Goal: Task Accomplishment & Management: Manage account settings

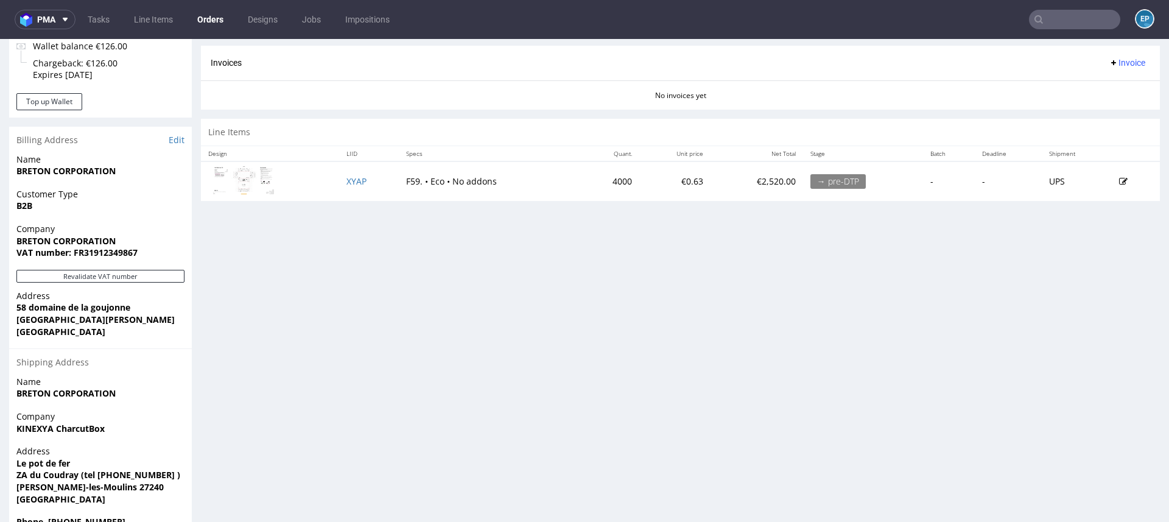
scroll to position [541, 0]
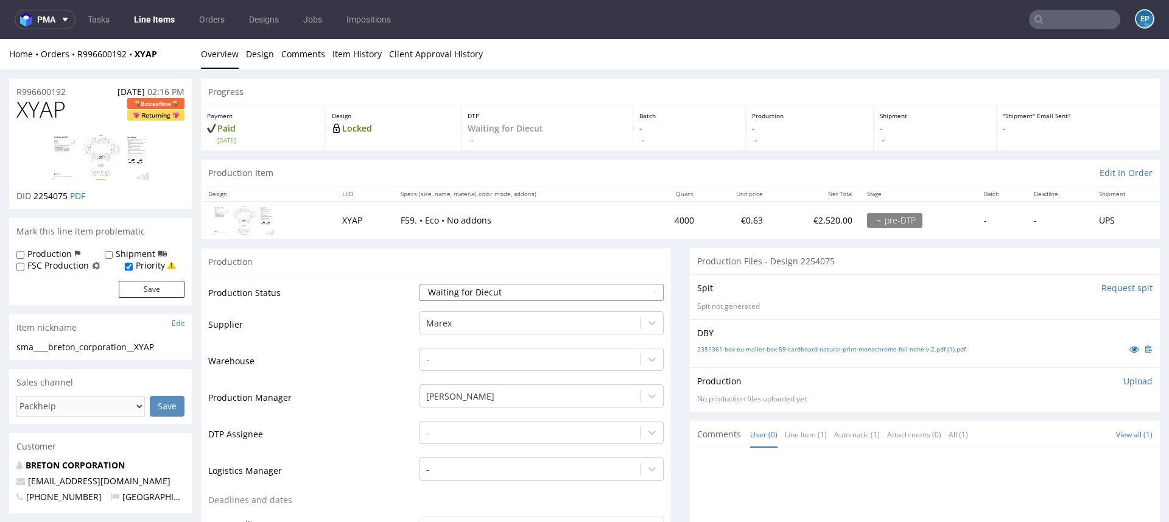
click at [466, 287] on select "Waiting for Artwork Waiting for Diecut Waiting for Mockup Waiting for DTP Waiti…" at bounding box center [542, 292] width 244 height 17
select select "dtp_waiting_for_check"
click at [420, 284] on select "Waiting for Artwork Waiting for Diecut Waiting for Mockup Waiting for DTP Waiti…" at bounding box center [542, 292] width 244 height 17
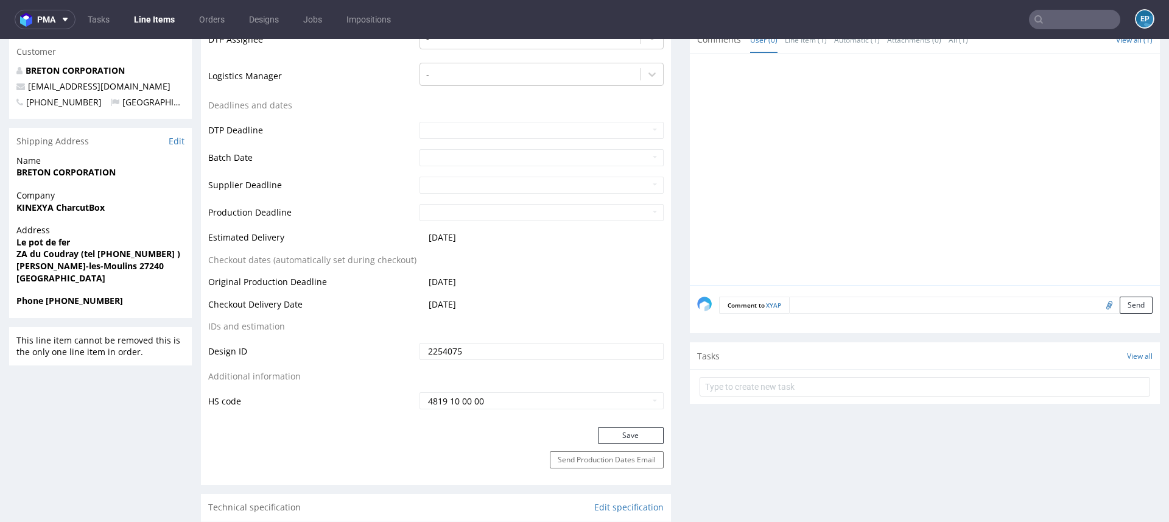
scroll to position [502, 0]
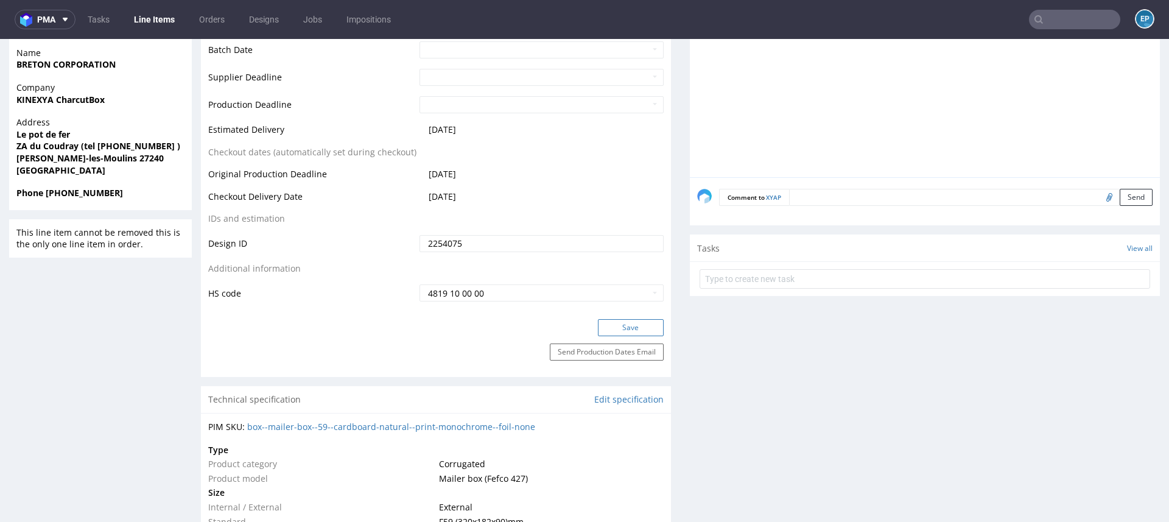
click at [601, 319] on button "Save" at bounding box center [631, 327] width 66 height 17
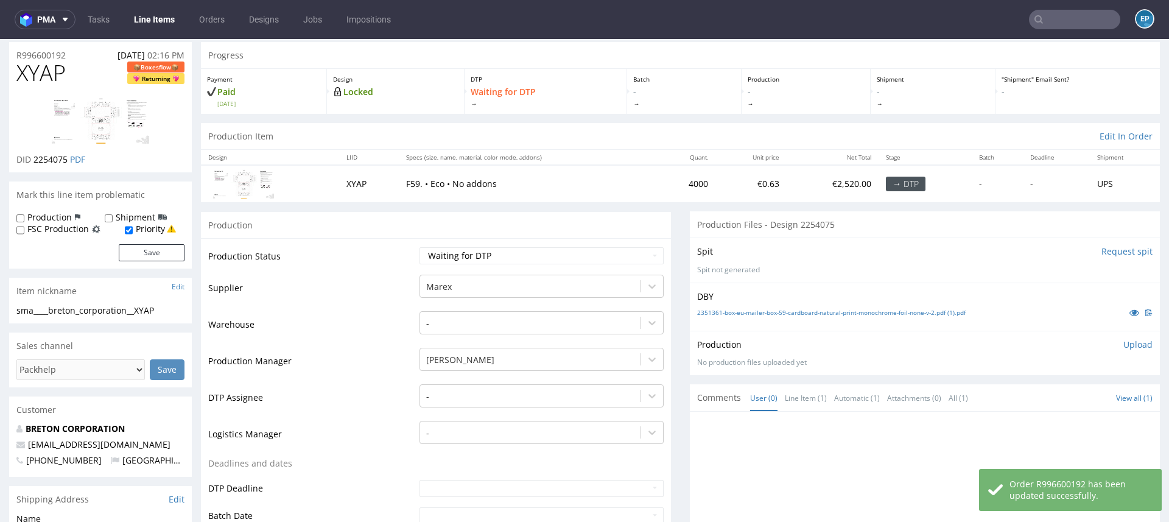
scroll to position [0, 0]
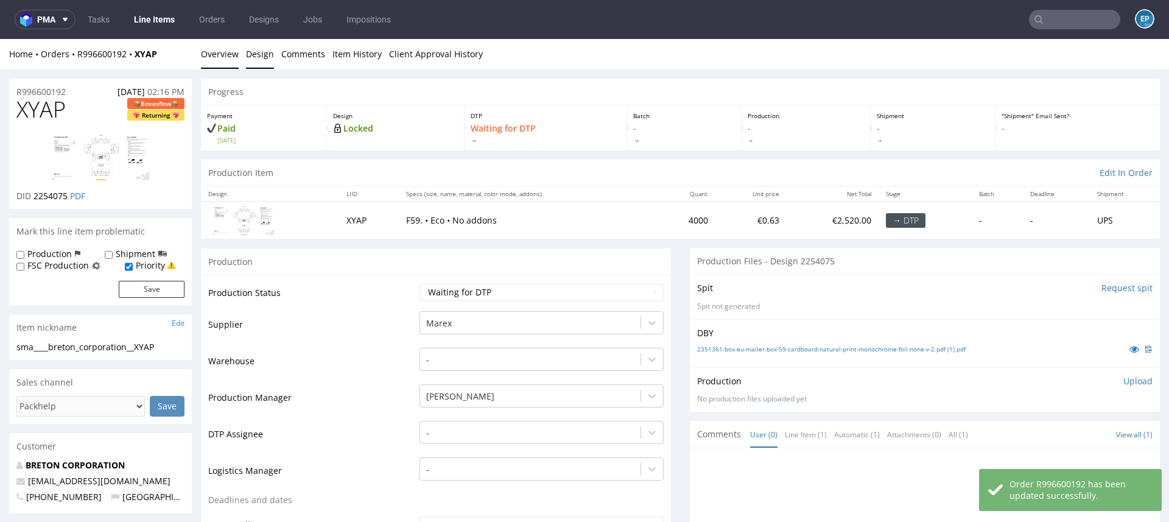
click at [262, 51] on link "Design" at bounding box center [260, 54] width 28 height 30
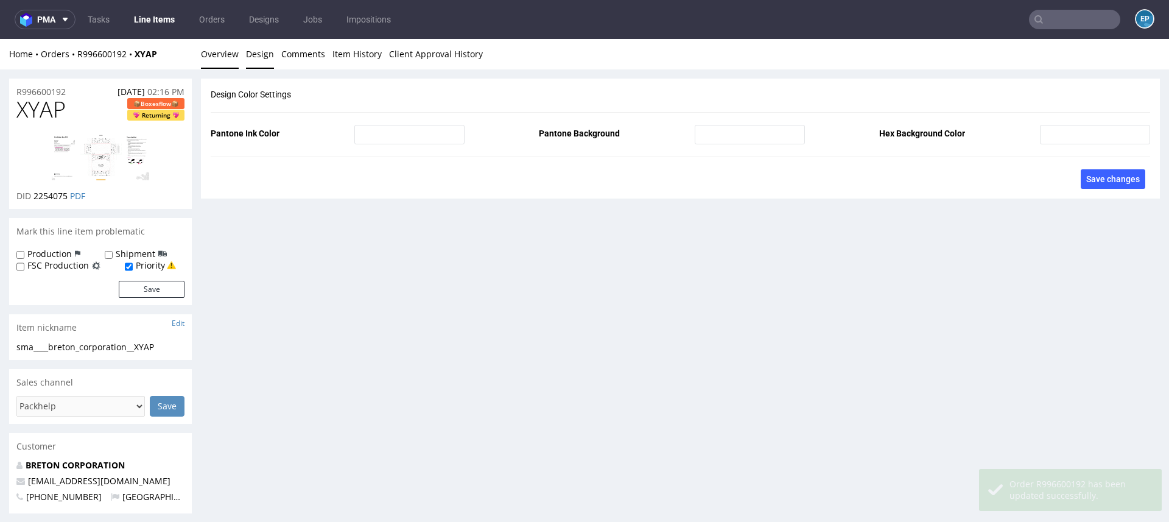
click at [203, 54] on link "Overview" at bounding box center [220, 54] width 38 height 30
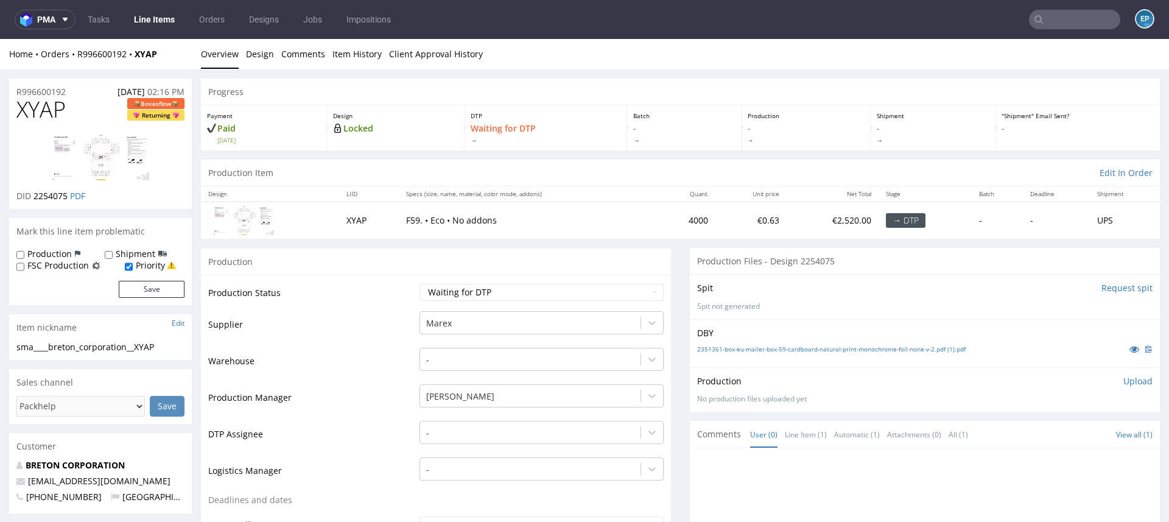
click at [44, 250] on label "Production" at bounding box center [49, 254] width 44 height 12
click at [24, 250] on input "Production" at bounding box center [20, 255] width 8 height 10
checkbox input "true"
click at [139, 293] on button "Save" at bounding box center [152, 289] width 66 height 17
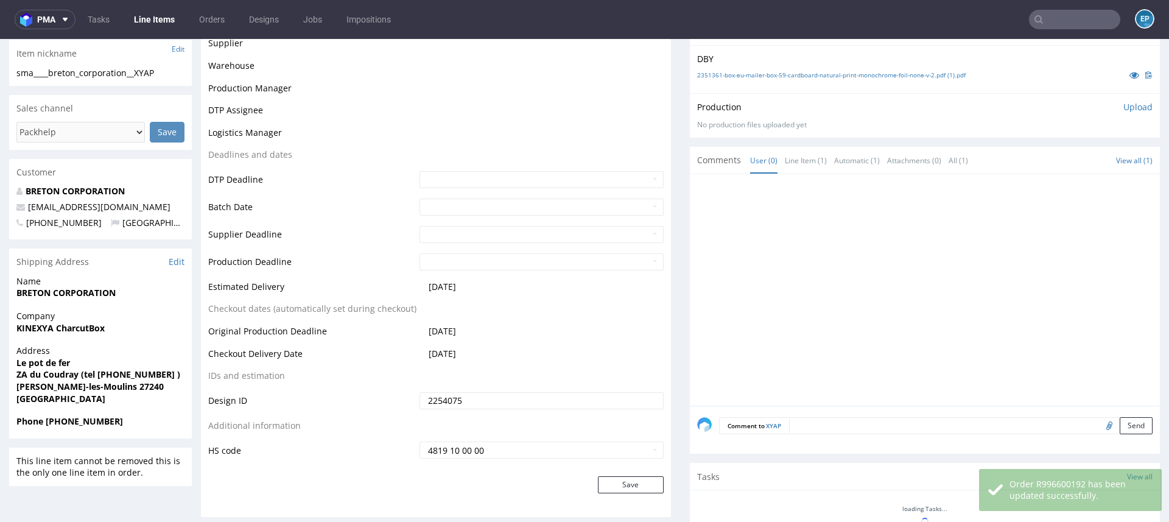
scroll to position [391, 0]
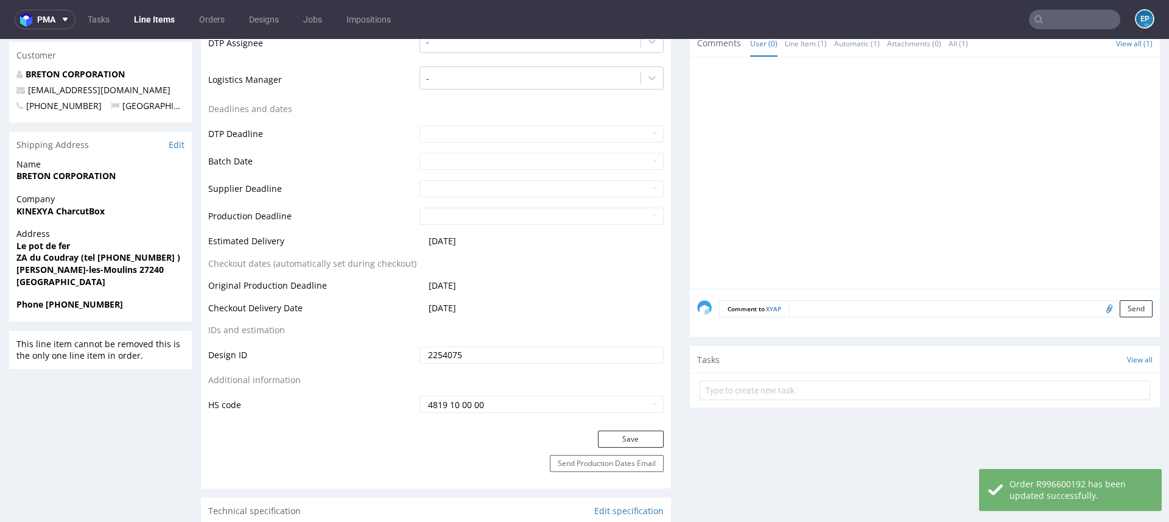
click at [849, 311] on textarea at bounding box center [971, 308] width 364 height 17
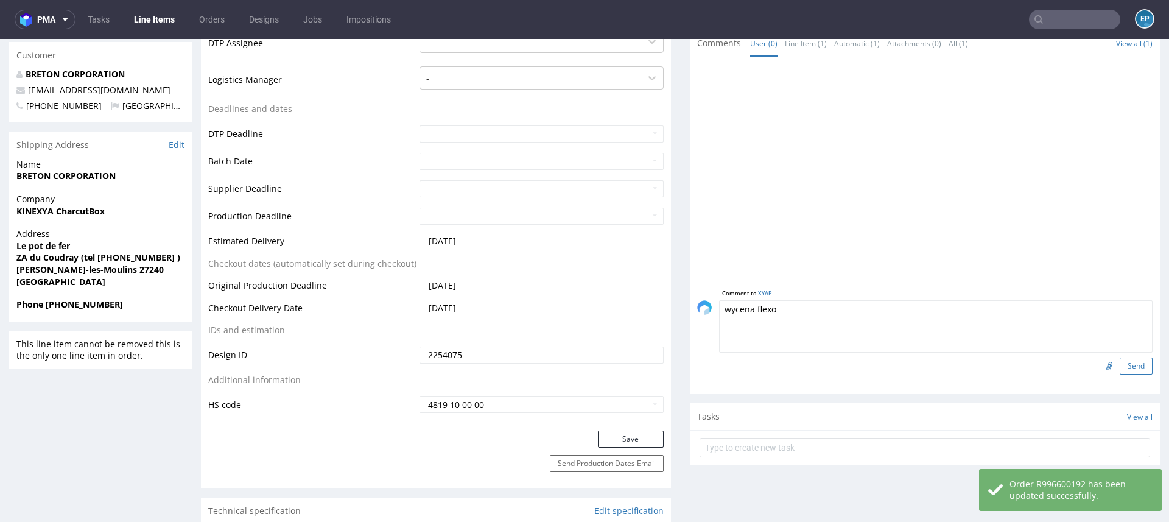
type textarea "wycena flexo"
click at [1120, 365] on button "Send" at bounding box center [1136, 365] width 33 height 17
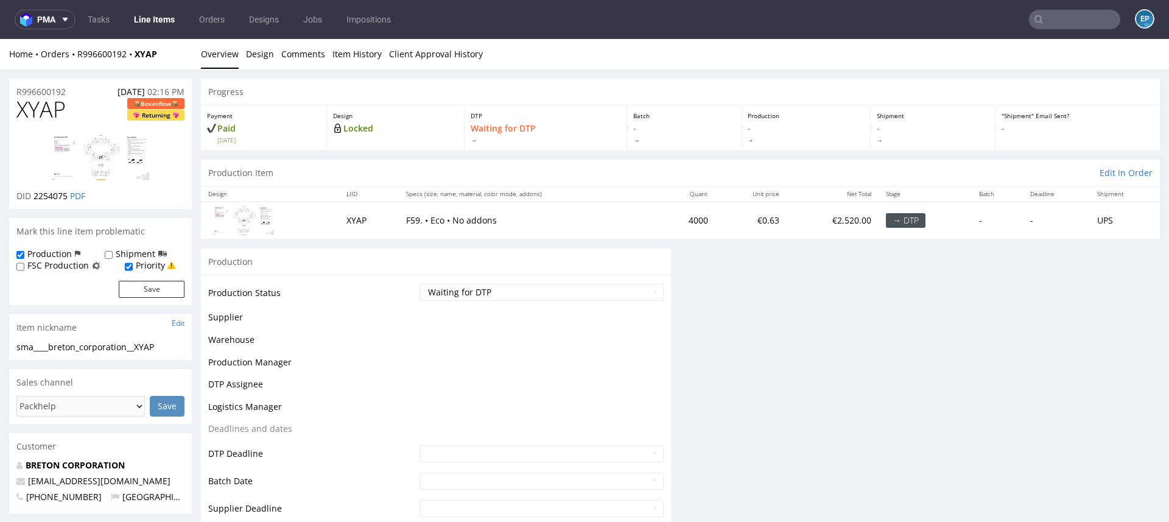
scroll to position [0, 0]
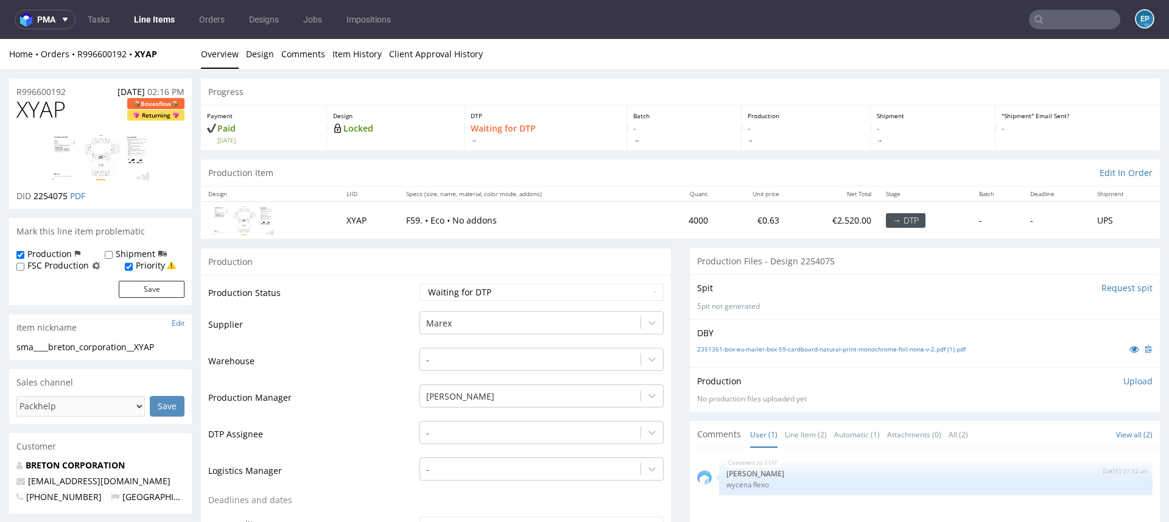
click at [172, 18] on link "Line Items" at bounding box center [154, 19] width 55 height 19
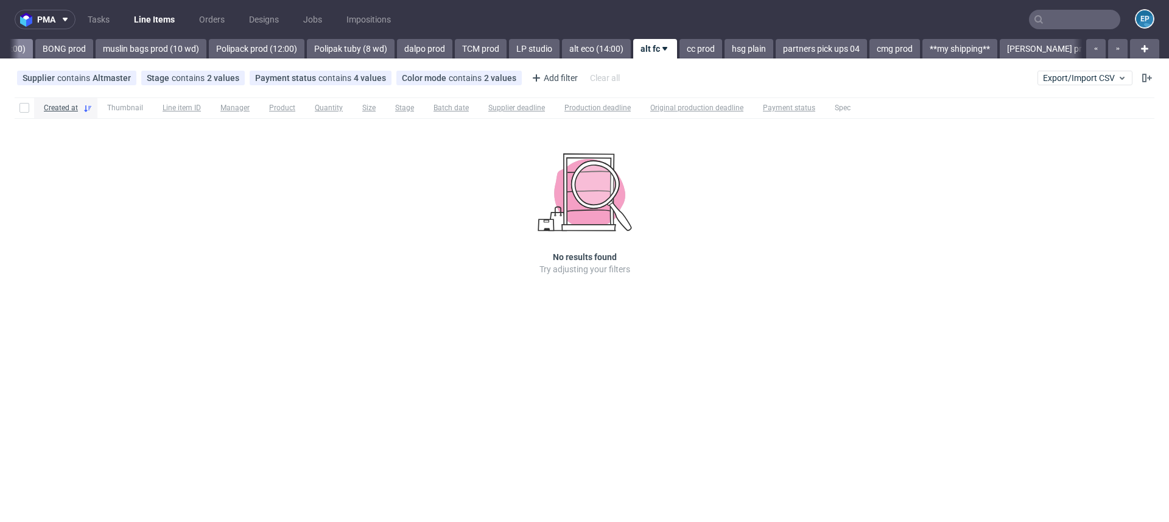
click at [55, 49] on div "Vista Print All delays ⏰ deadline today 🗓️ flagged Ewa 🚩 MAGAZYN PECICE 🏭 CH, N…" at bounding box center [546, 48] width 1073 height 19
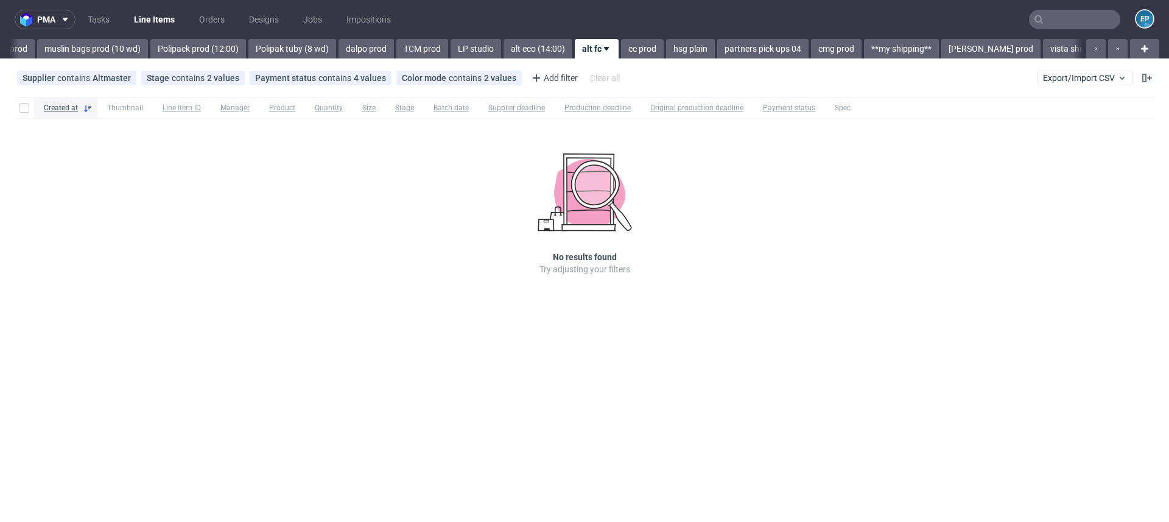
click at [55, 49] on link "muslin bags prod (10 wd)" at bounding box center [92, 48] width 111 height 19
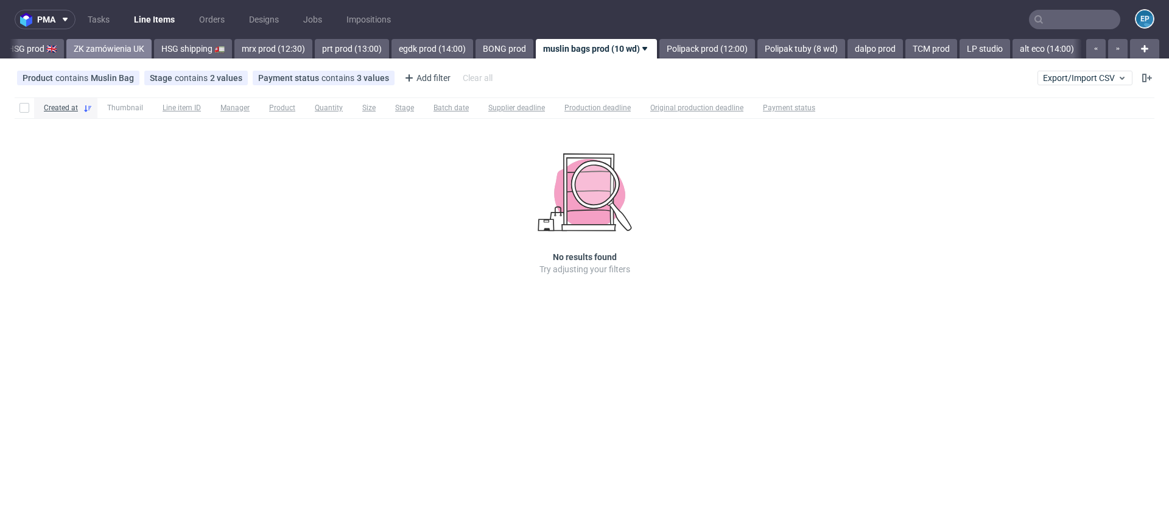
click at [66, 48] on link "ZK zamówienia UK" at bounding box center [108, 48] width 85 height 19
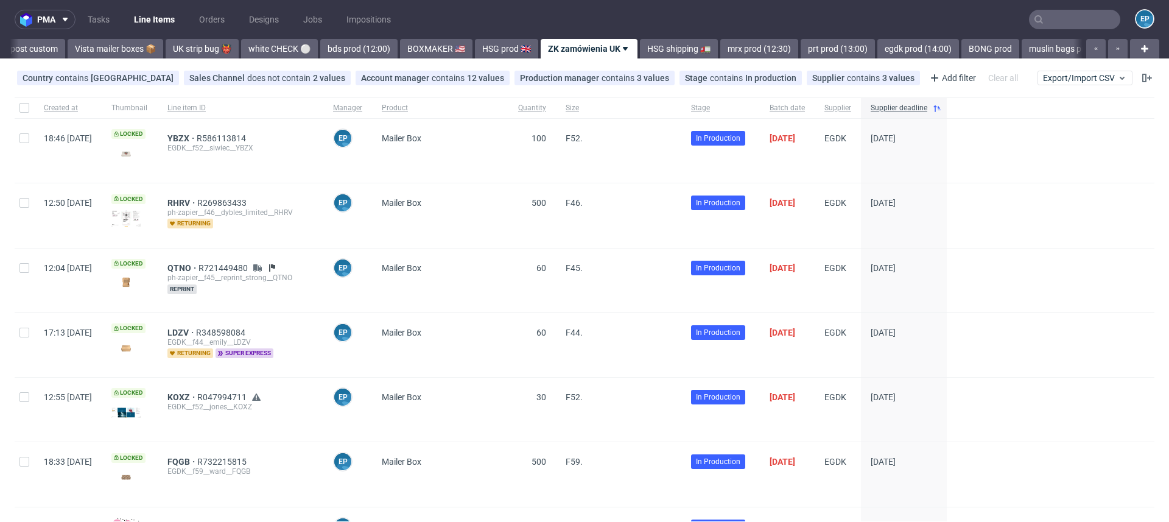
click at [68, 48] on link "Vista mailer boxes 📦" at bounding box center [116, 48] width 96 height 19
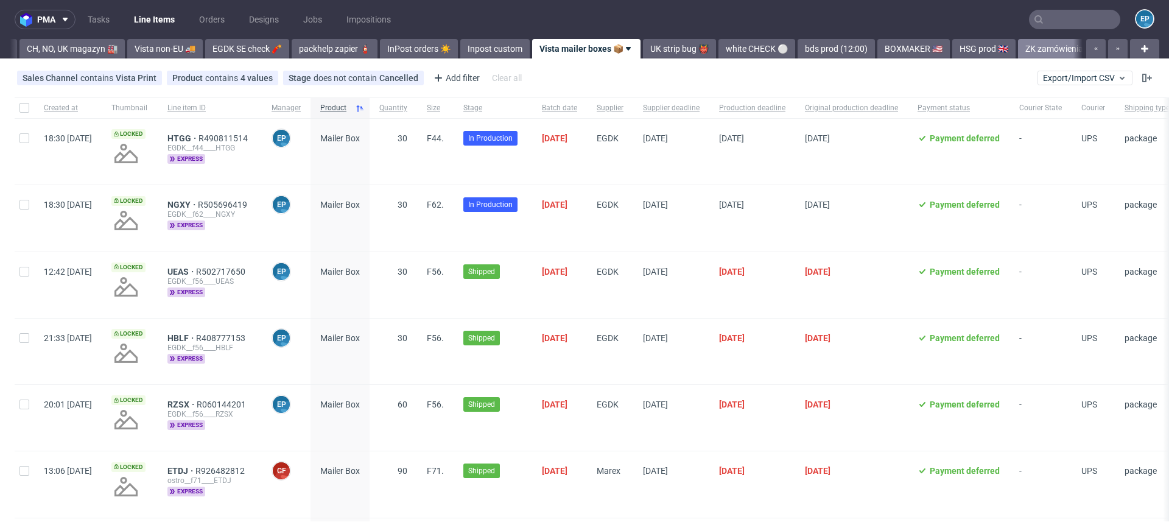
click at [49, 48] on link "CH, NO, UK magazyn 🏭" at bounding box center [71, 48] width 105 height 19
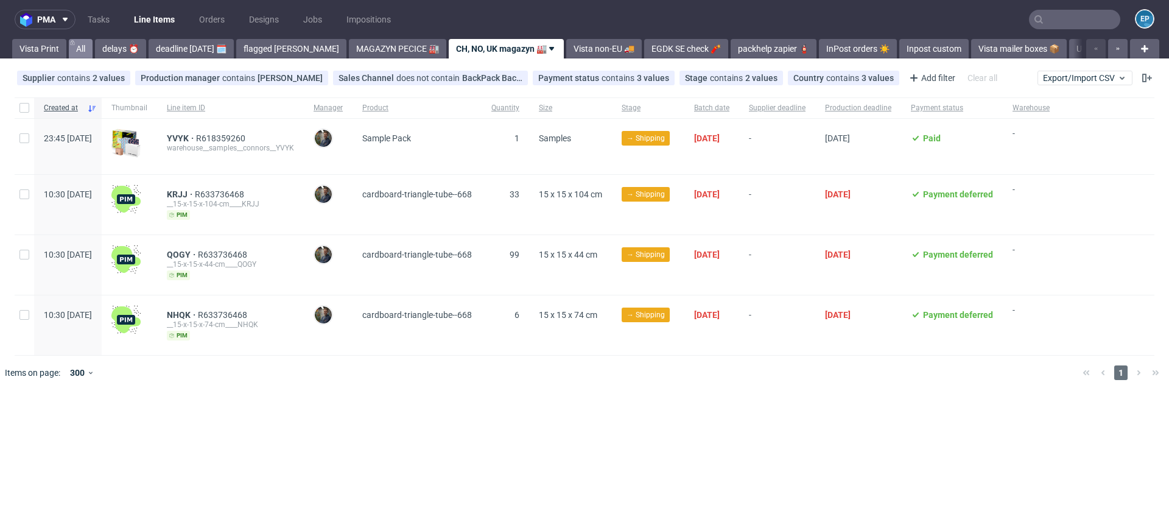
click at [77, 47] on link "All" at bounding box center [81, 48] width 24 height 19
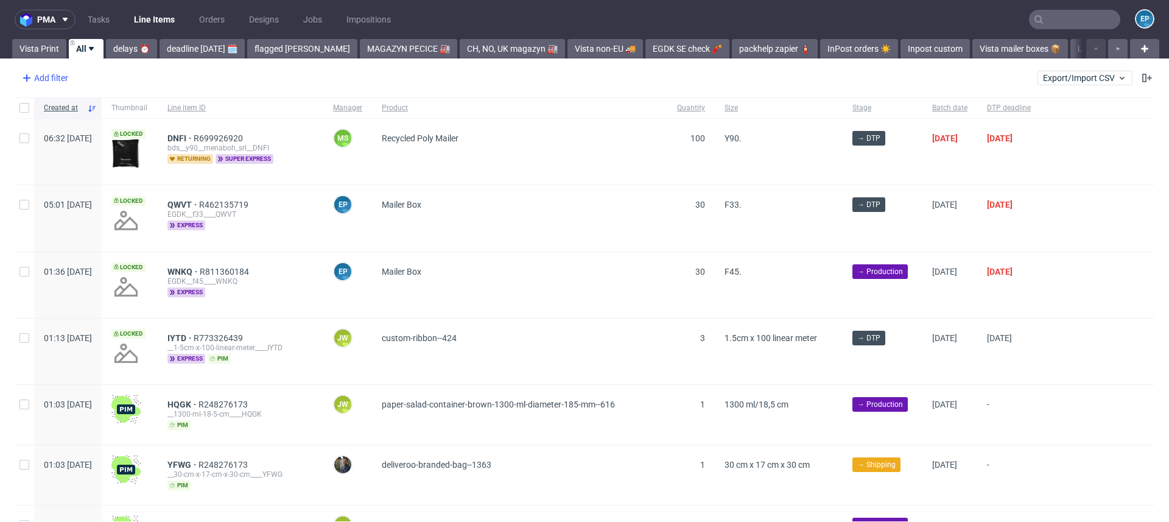
click at [41, 82] on div "Add filter" at bounding box center [44, 77] width 54 height 19
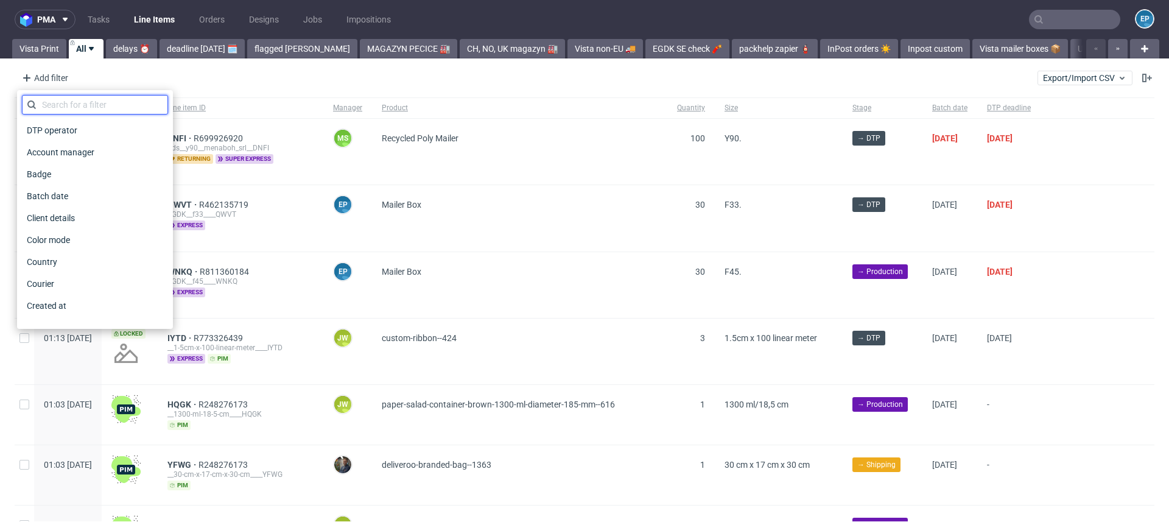
click at [51, 99] on input "text" at bounding box center [95, 104] width 146 height 19
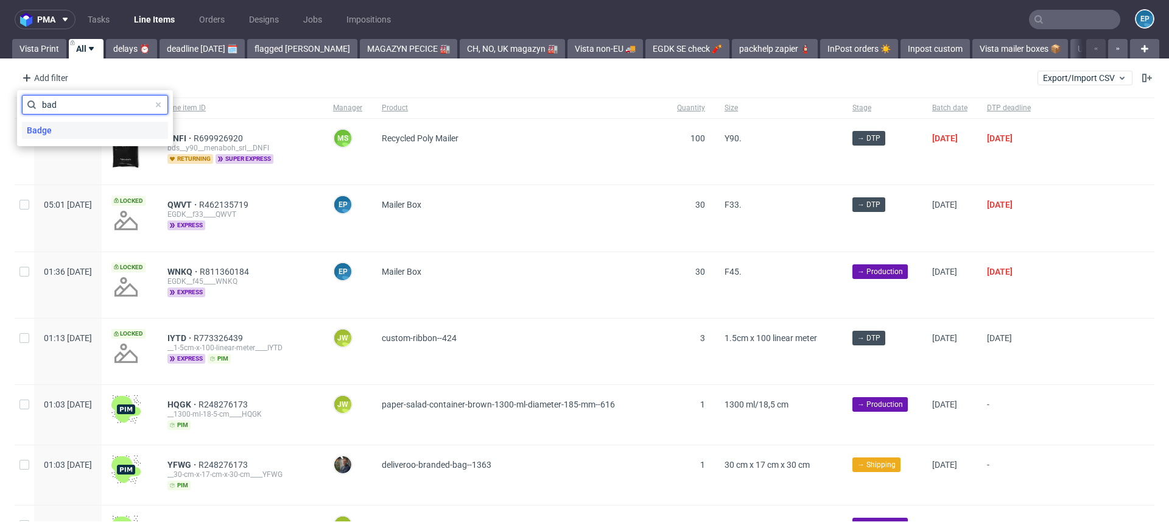
type input "bad"
click at [38, 130] on span "Badge" at bounding box center [39, 130] width 35 height 17
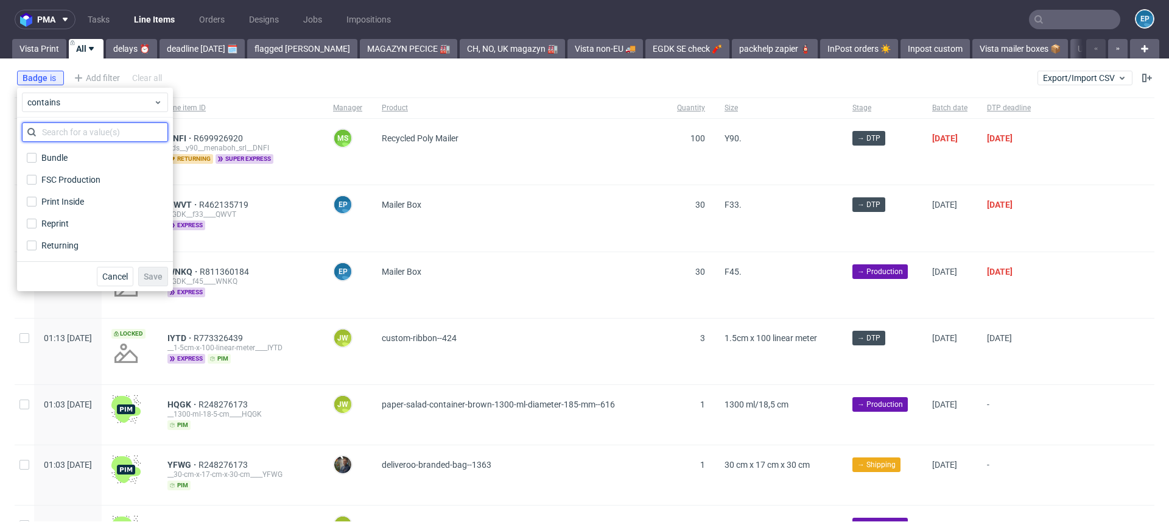
click at [57, 132] on input "text" at bounding box center [95, 131] width 146 height 19
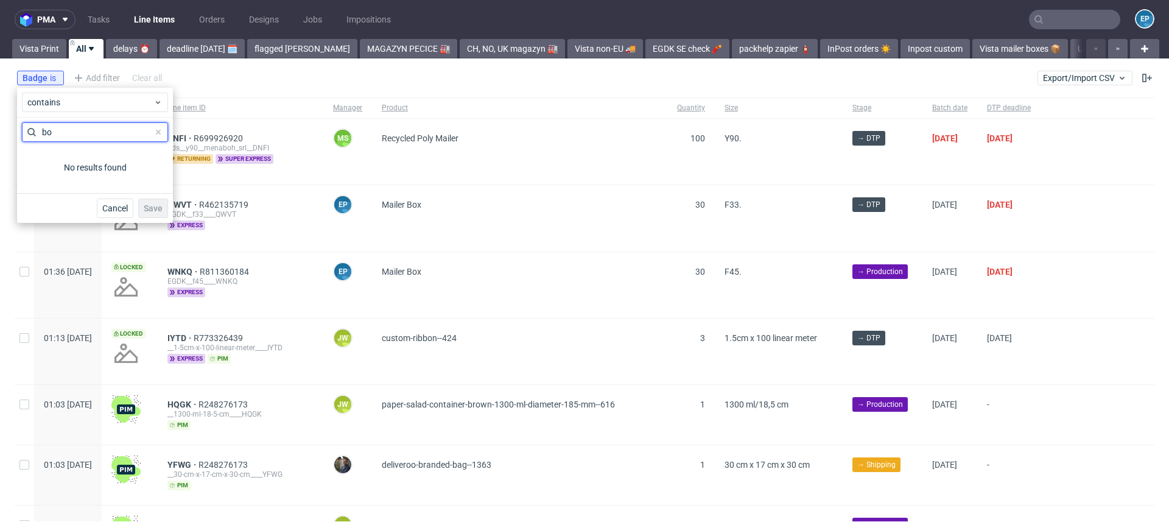
type input "b"
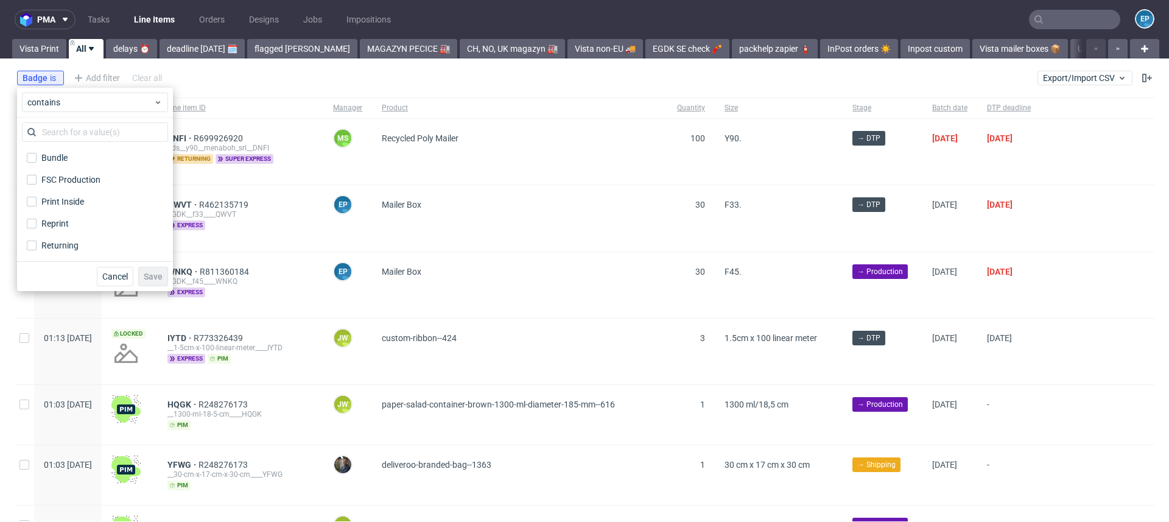
click at [217, 78] on div "Badge is Add filter Hide filters Clear all Export/Import CSV" at bounding box center [584, 77] width 1169 height 29
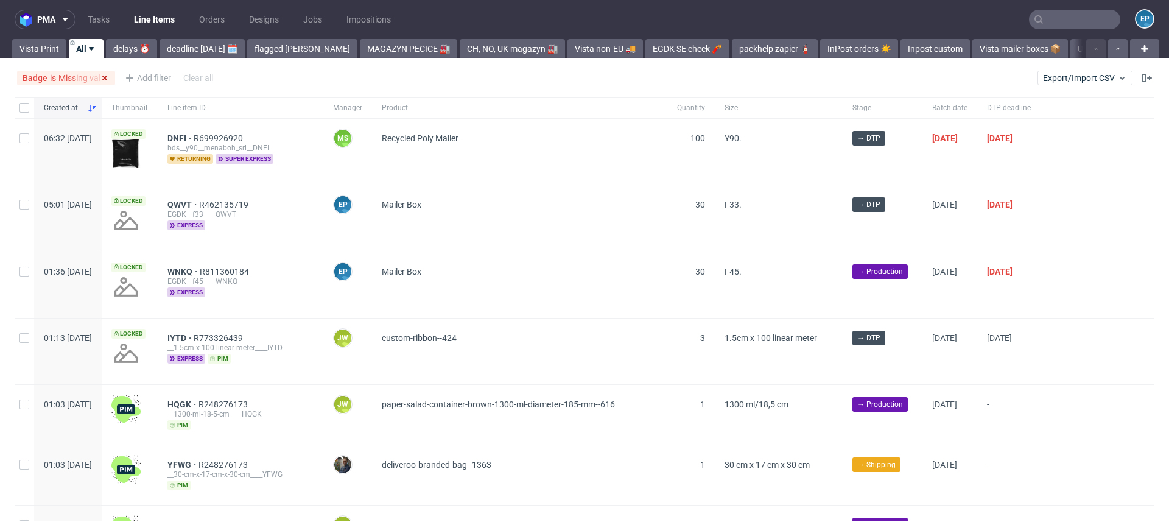
click at [104, 79] on use at bounding box center [104, 78] width 5 height 5
click at [58, 74] on div "Add filter" at bounding box center [44, 77] width 54 height 19
click at [38, 76] on div "Add filter" at bounding box center [44, 77] width 54 height 19
click at [32, 74] on icon at bounding box center [26, 78] width 15 height 15
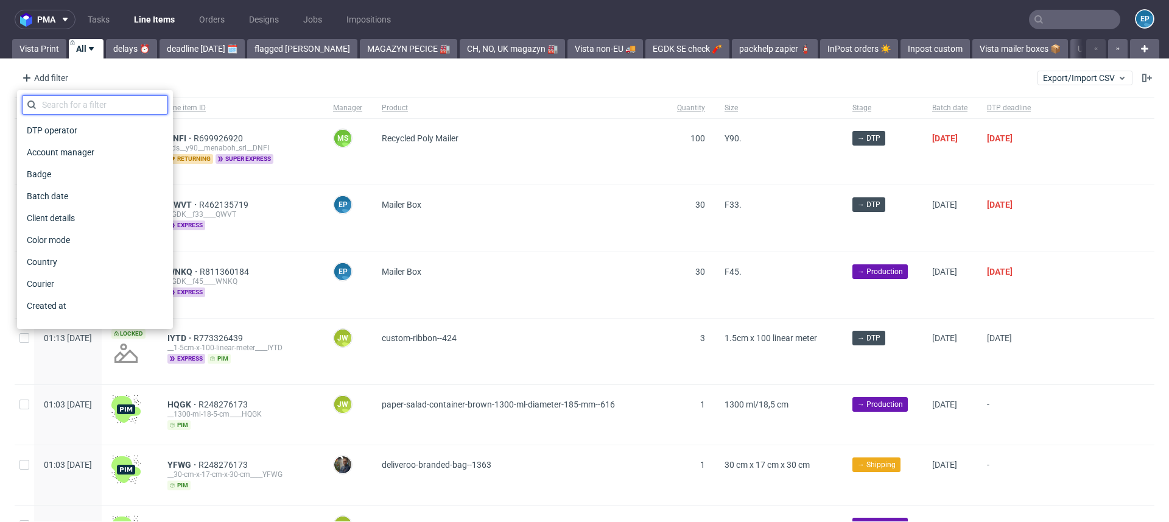
click at [51, 100] on input "text" at bounding box center [95, 104] width 146 height 19
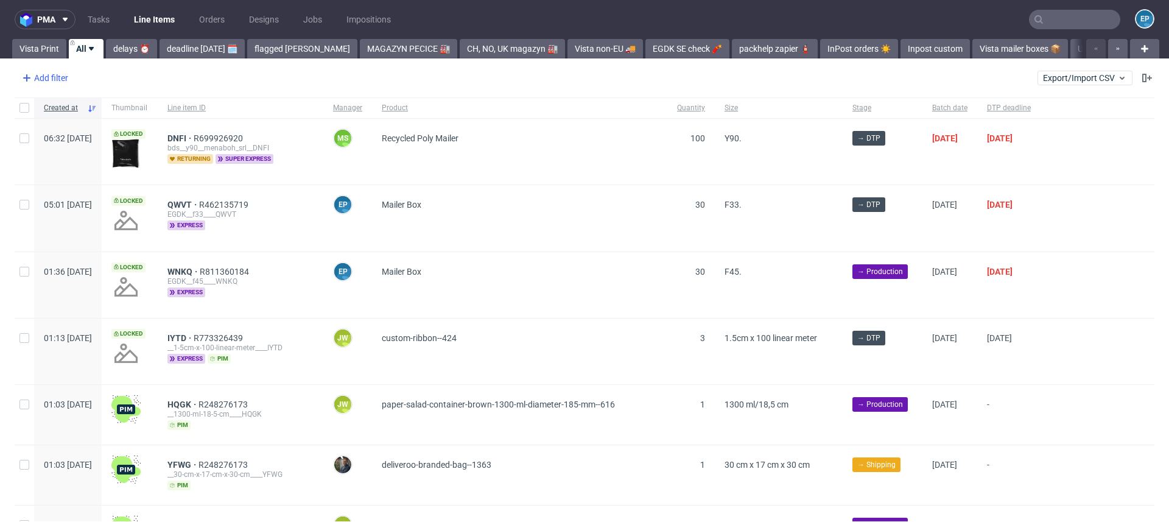
click at [39, 77] on div "Add filter" at bounding box center [44, 77] width 54 height 19
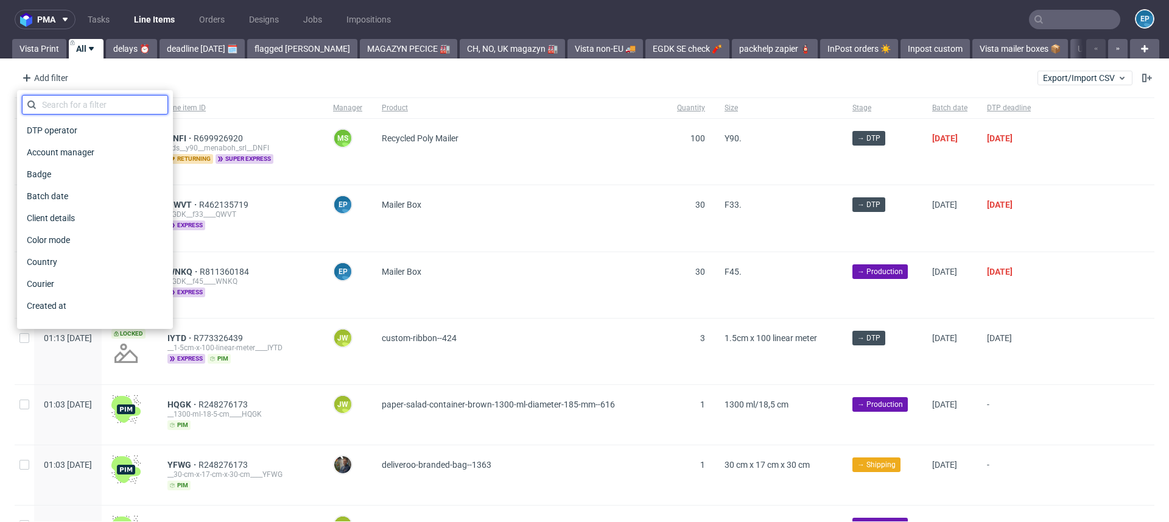
click at [46, 103] on input "text" at bounding box center [95, 104] width 146 height 19
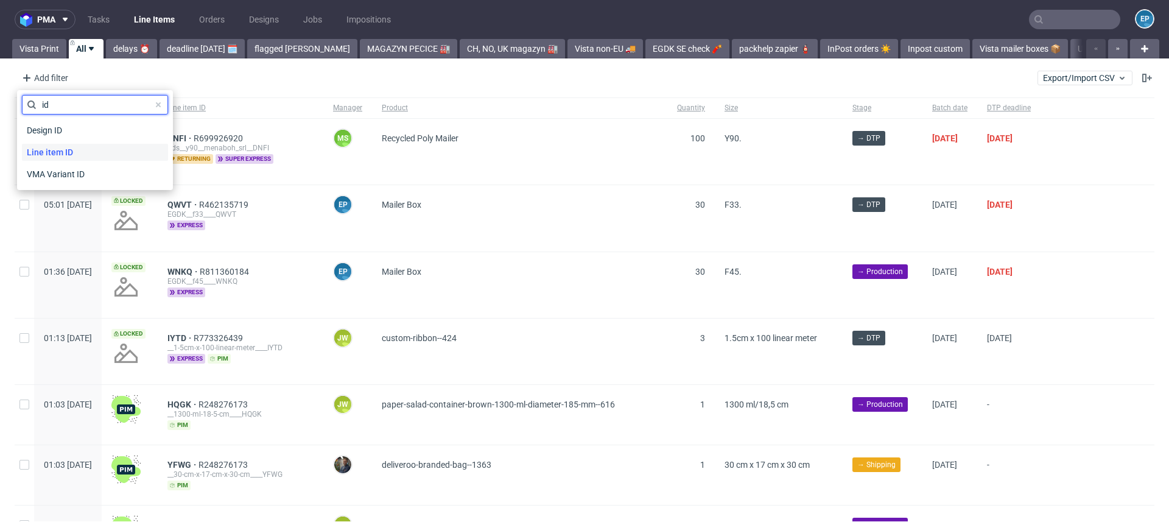
type input "id"
click at [64, 147] on span "Line item ID" at bounding box center [50, 152] width 56 height 17
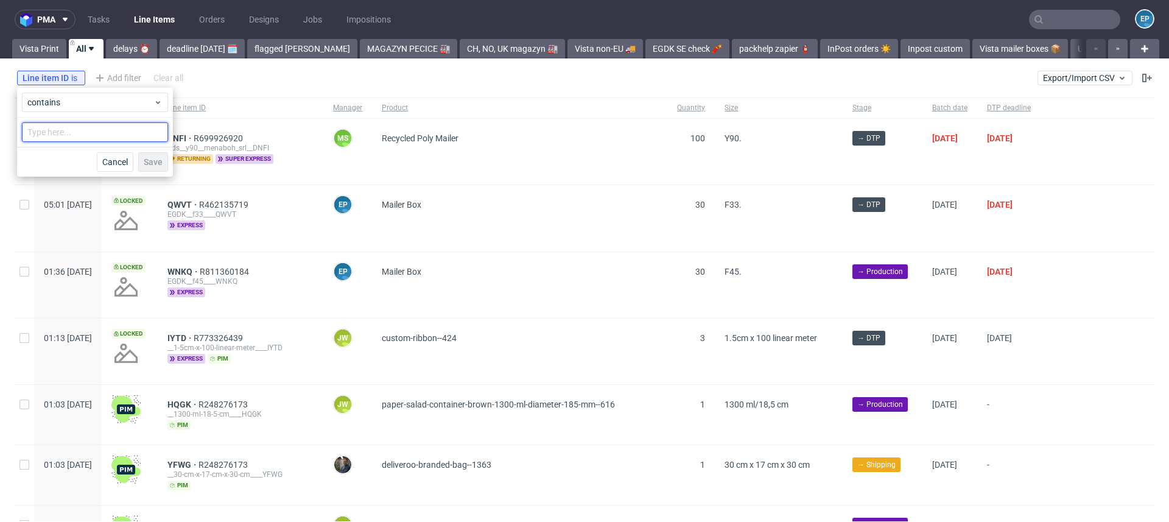
click at [63, 129] on input "text" at bounding box center [95, 131] width 146 height 19
type input "xyap"
click at [162, 160] on span "Save" at bounding box center [153, 162] width 19 height 9
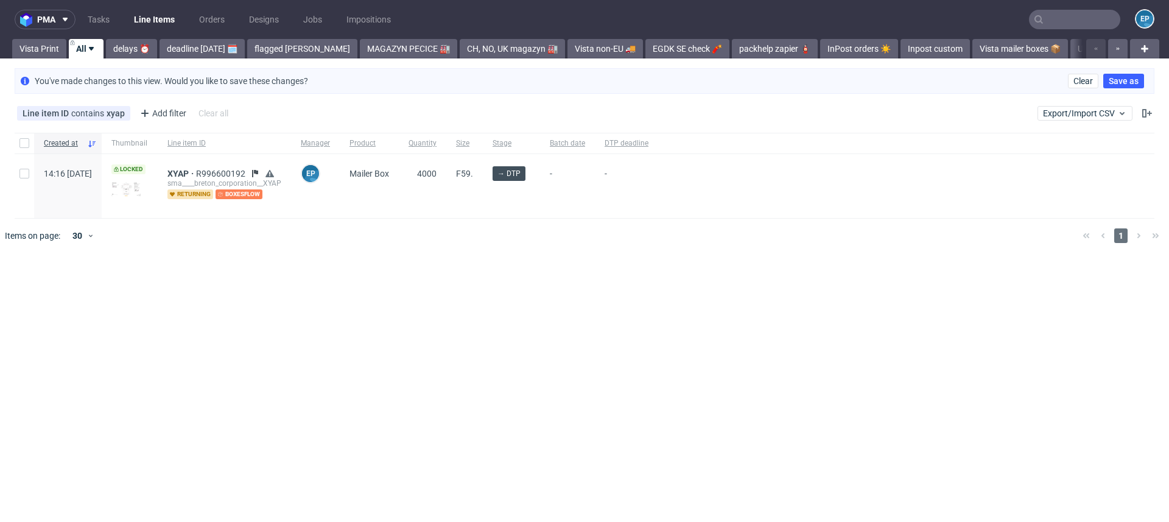
click at [262, 193] on span "boxesflow" at bounding box center [239, 194] width 47 height 10
click at [122, 114] on icon at bounding box center [120, 113] width 10 height 10
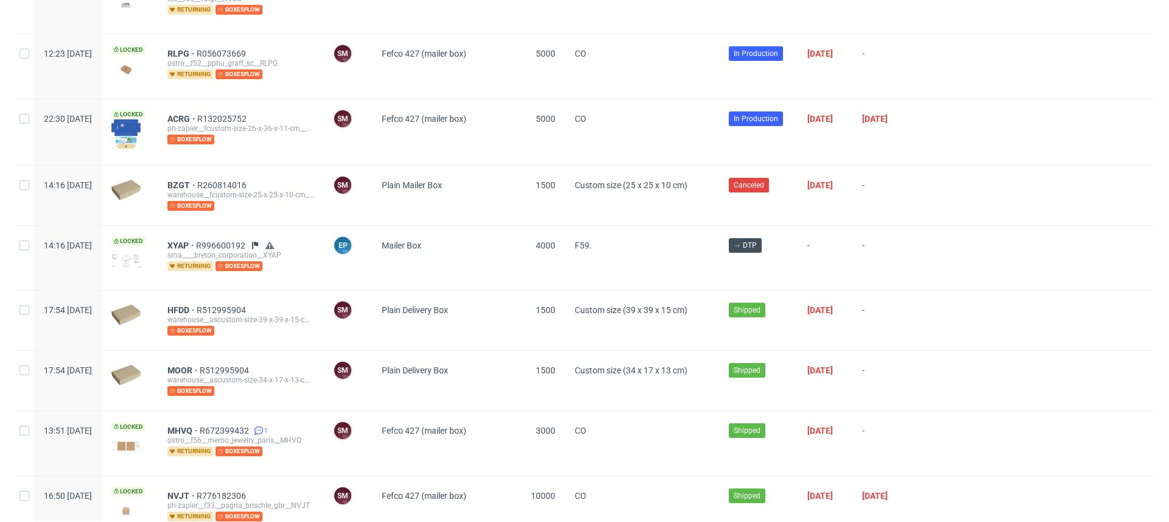
scroll to position [437, 0]
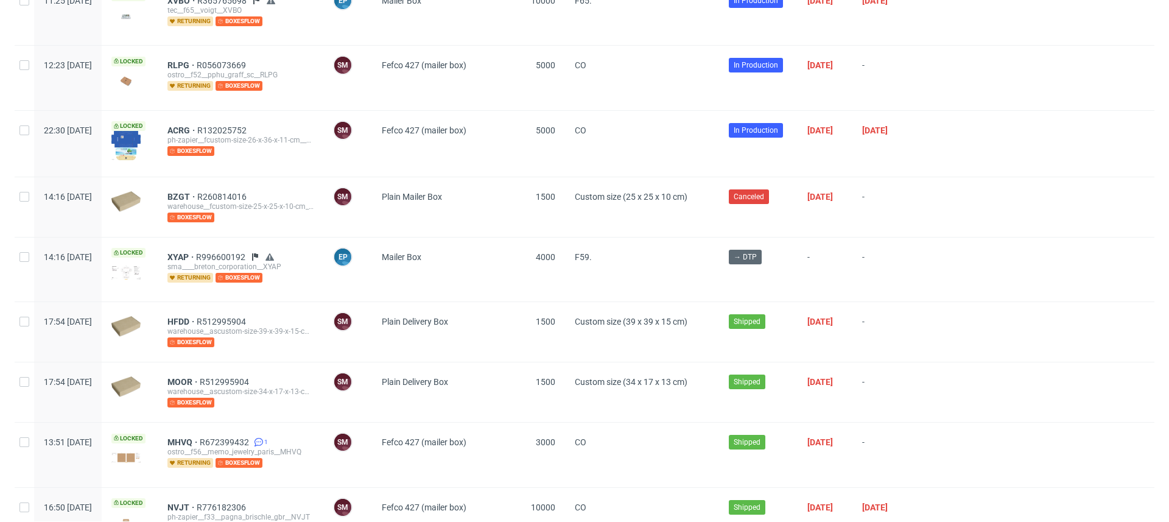
click at [757, 253] on span "→ DTP" at bounding box center [745, 256] width 23 height 11
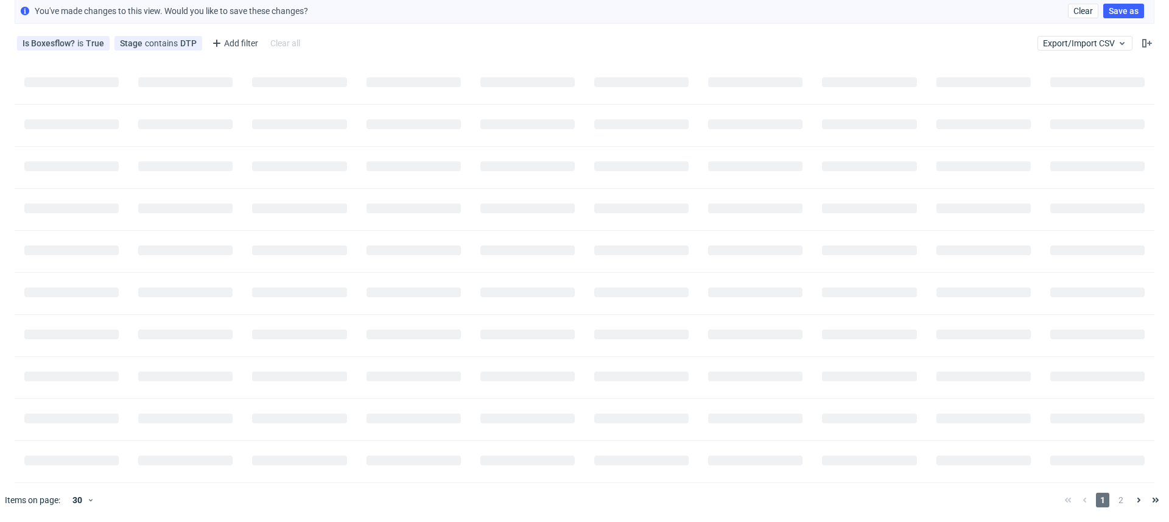
scroll to position [0, 0]
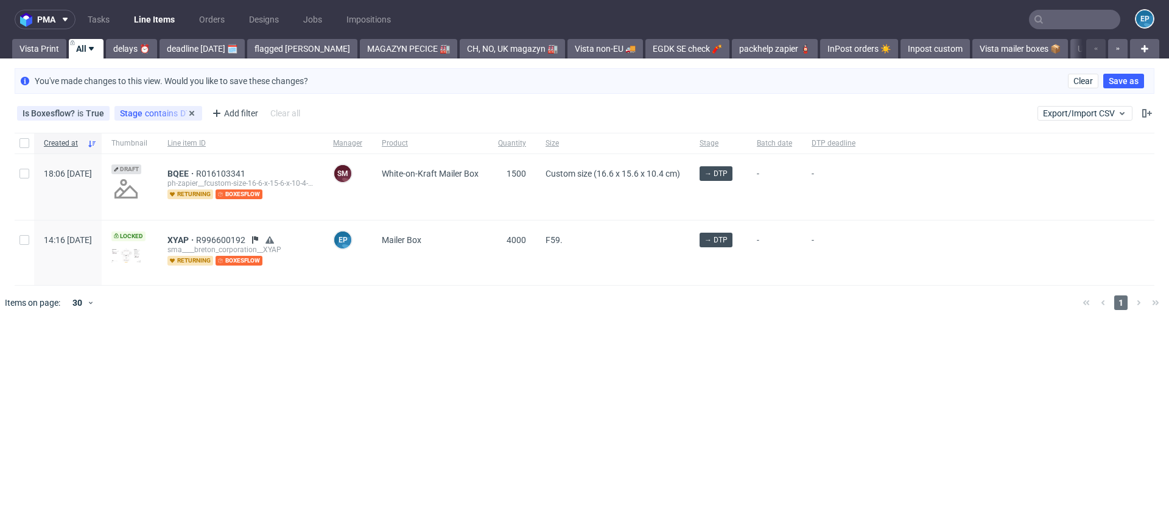
click at [141, 118] on div "Stage contains DTP" at bounding box center [158, 113] width 88 height 15
click at [141, 117] on span "Stage" at bounding box center [132, 113] width 25 height 10
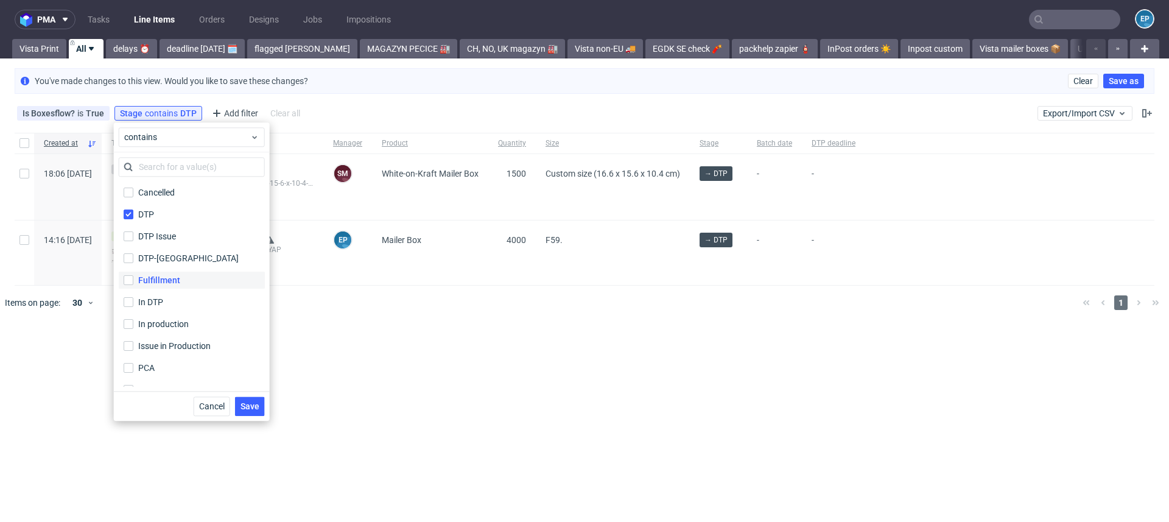
scroll to position [80, 0]
click at [172, 313] on label "pre-DTP" at bounding box center [192, 309] width 146 height 17
click at [133, 313] on input "pre-DTP" at bounding box center [129, 309] width 10 height 10
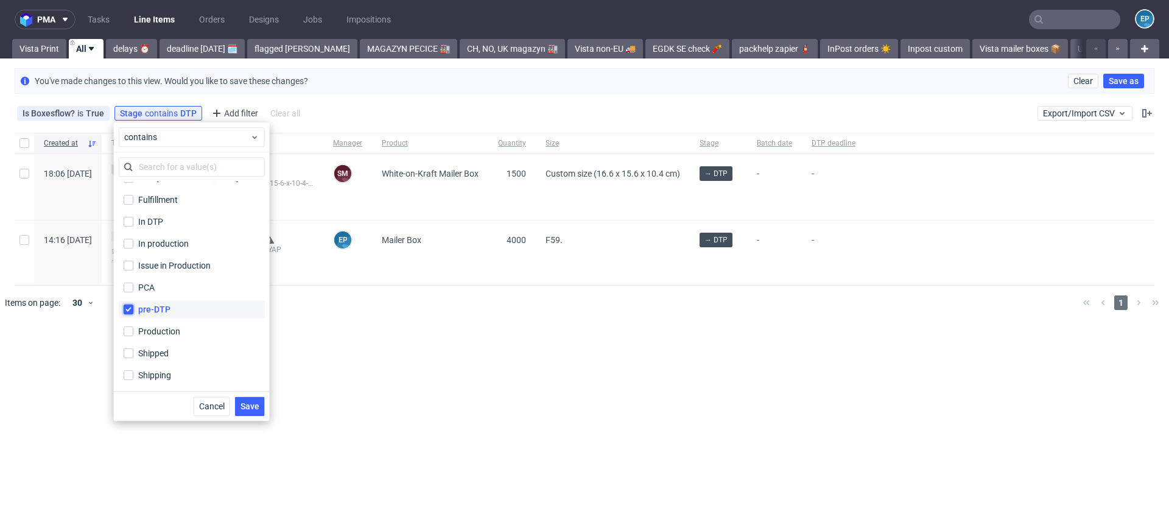
checkbox input "true"
click at [258, 402] on span "Save" at bounding box center [250, 406] width 19 height 9
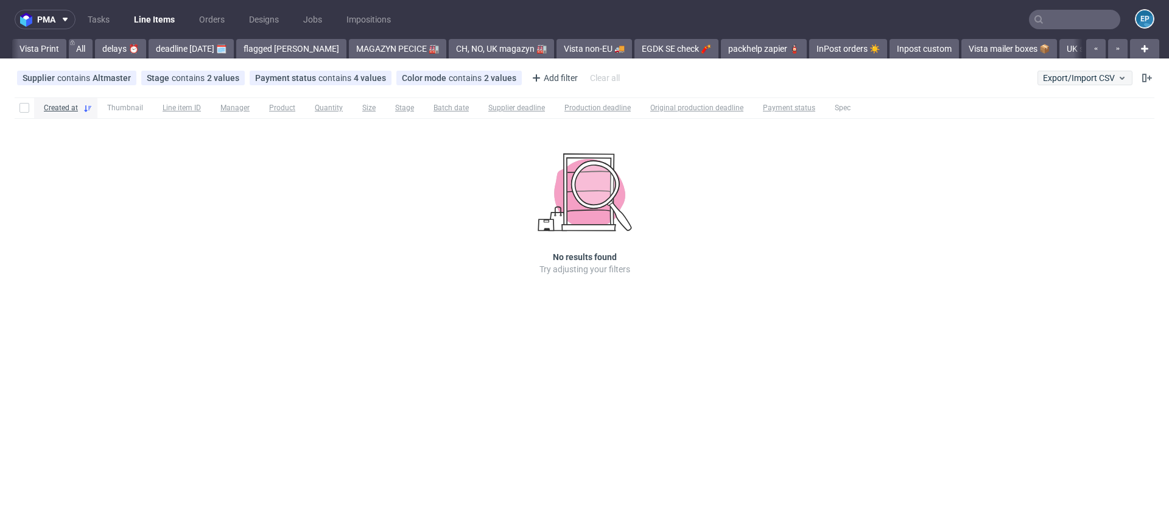
scroll to position [0, 1867]
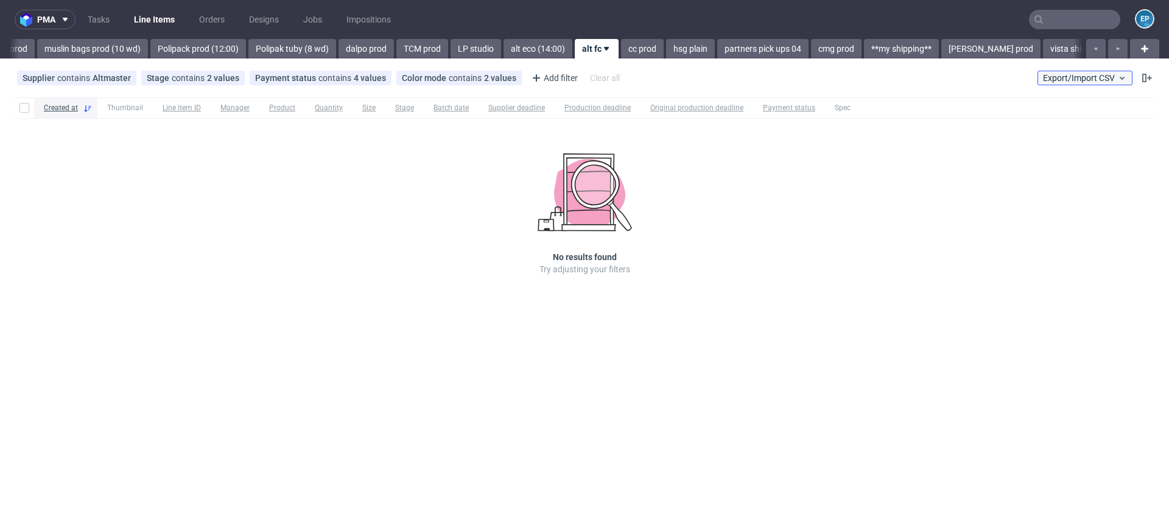
click at [1105, 78] on span "Export/Import CSV" at bounding box center [1085, 78] width 84 height 10
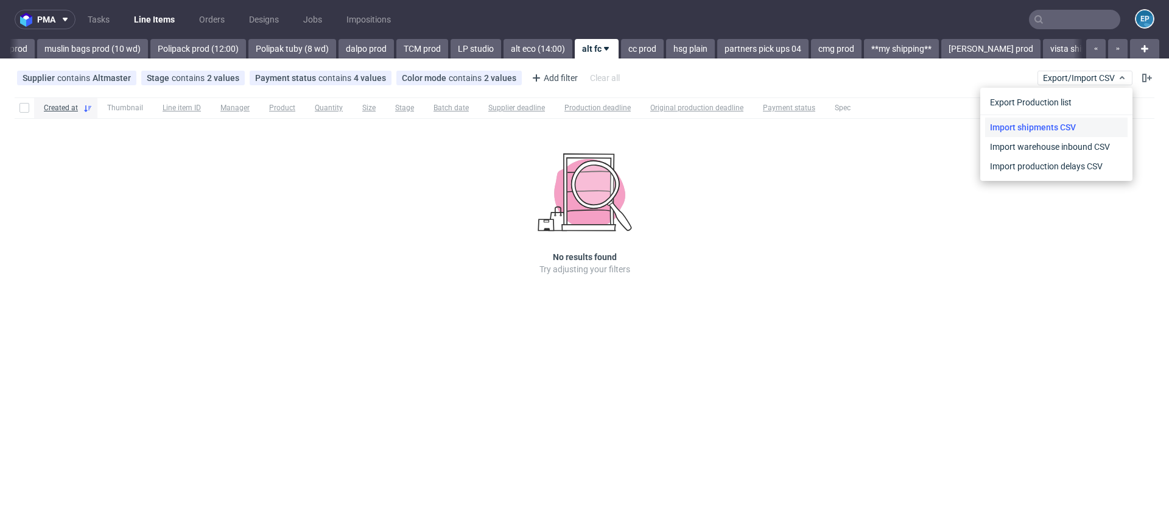
click at [1085, 126] on link "Import shipments CSV" at bounding box center [1056, 127] width 142 height 19
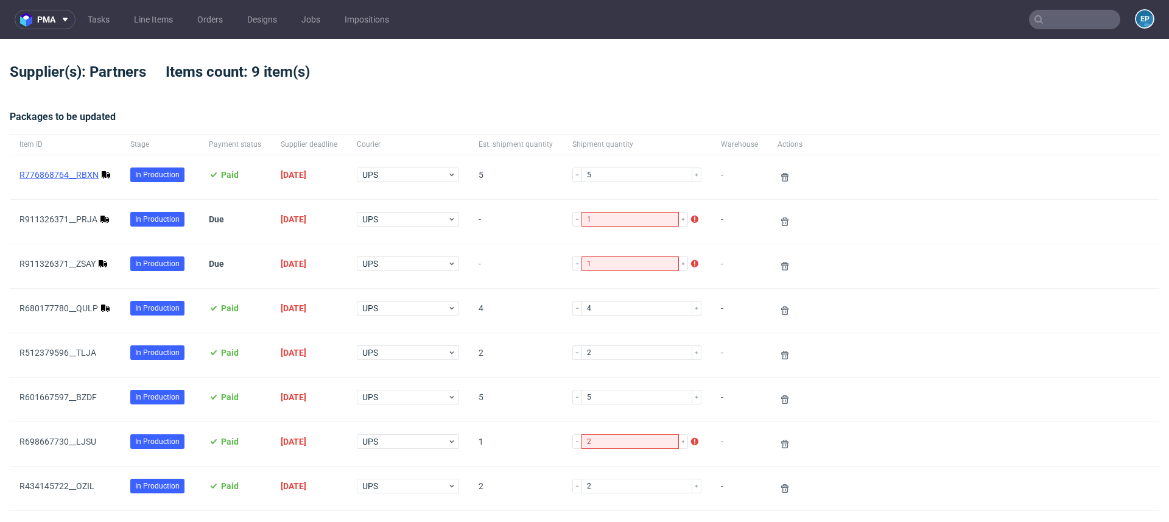
click at [80, 174] on link "R776868764__RBXN" at bounding box center [58, 175] width 79 height 10
click at [781, 175] on use at bounding box center [784, 177] width 7 height 9
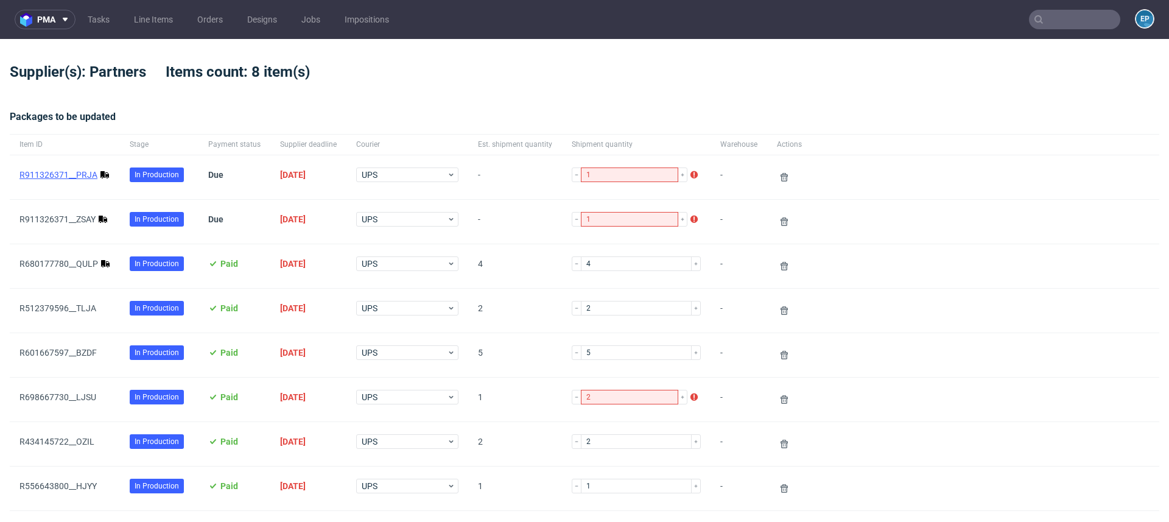
click at [78, 175] on link "R911326371__PRJA" at bounding box center [58, 175] width 78 height 10
click at [88, 266] on link "R680177780__QULP" at bounding box center [58, 264] width 79 height 10
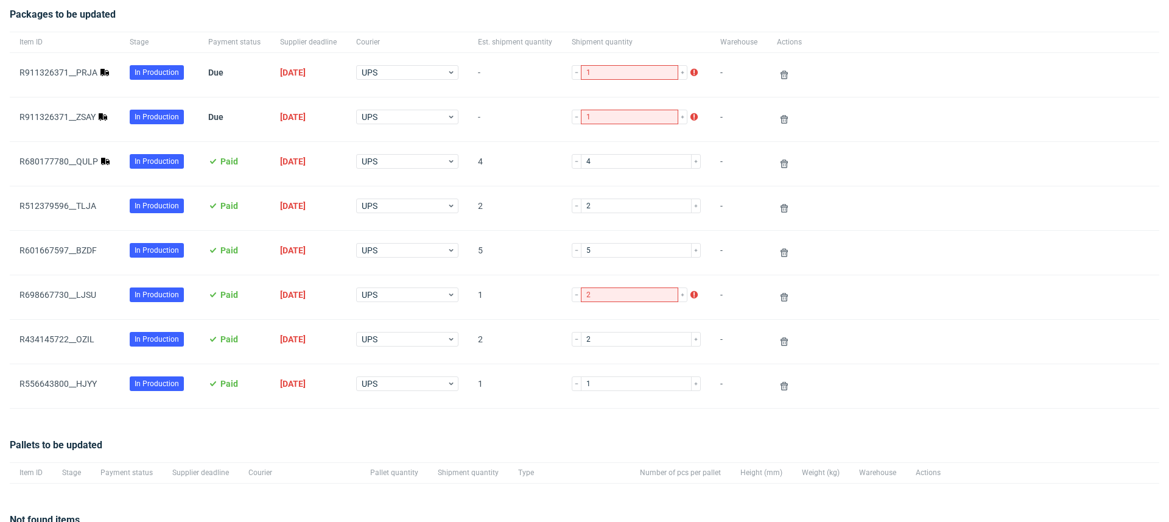
scroll to position [105, 0]
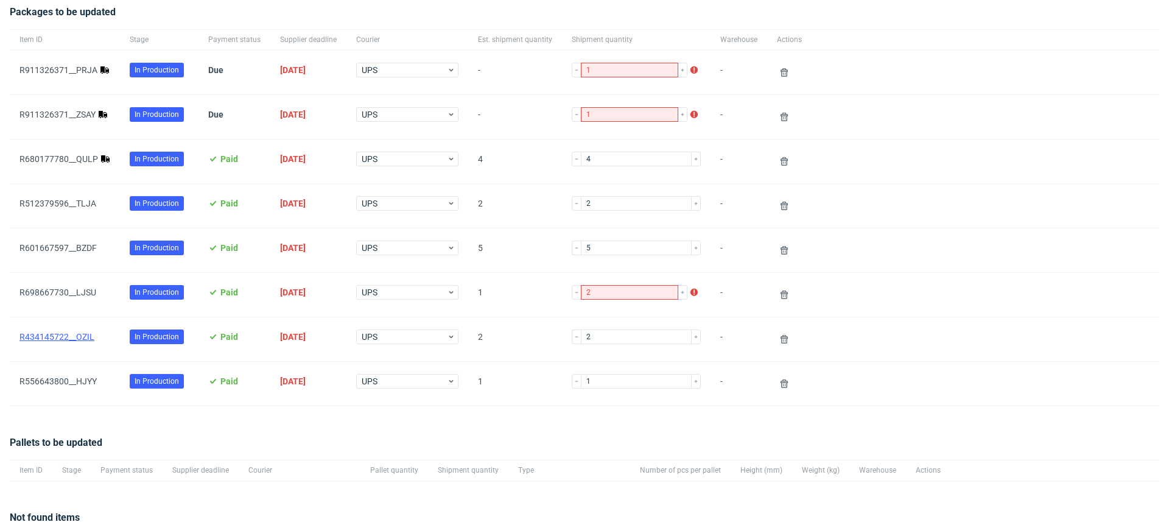
click at [89, 332] on link "R434145722__OZIL" at bounding box center [56, 337] width 75 height 10
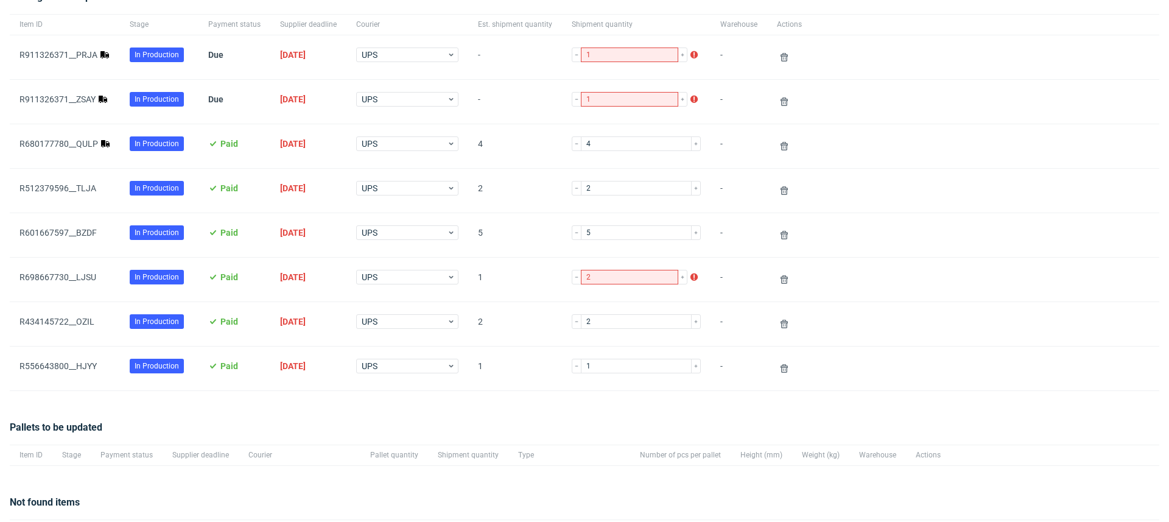
scroll to position [255, 0]
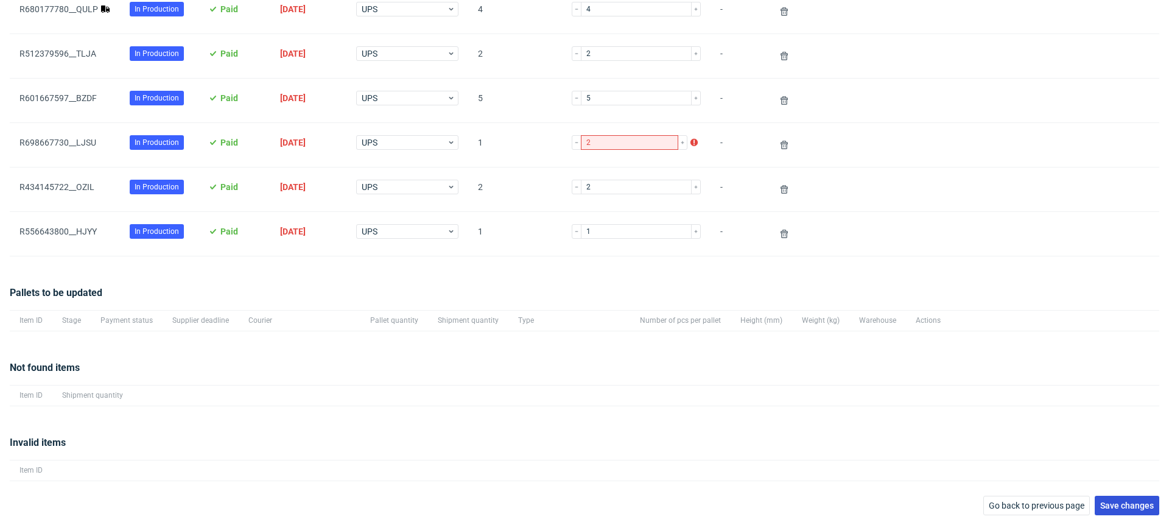
click at [1114, 501] on span "Save changes" at bounding box center [1127, 505] width 54 height 9
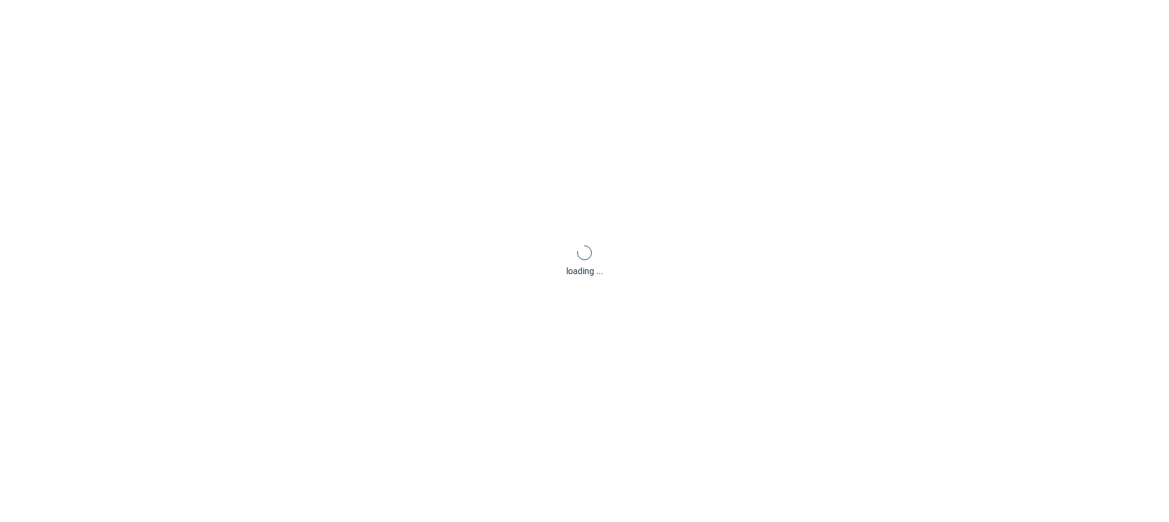
scroll to position [58, 0]
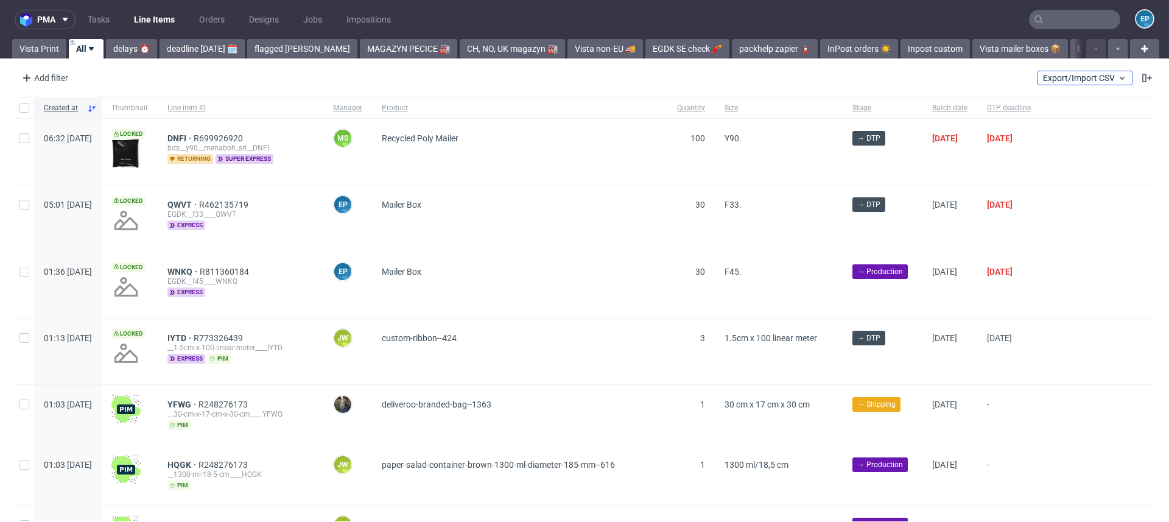
click at [1063, 69] on div "Add filter Hide filters Clear all Export/Import CSV" at bounding box center [584, 77] width 1169 height 29
click at [1050, 77] on span "Export/Import CSV" at bounding box center [1085, 78] width 84 height 10
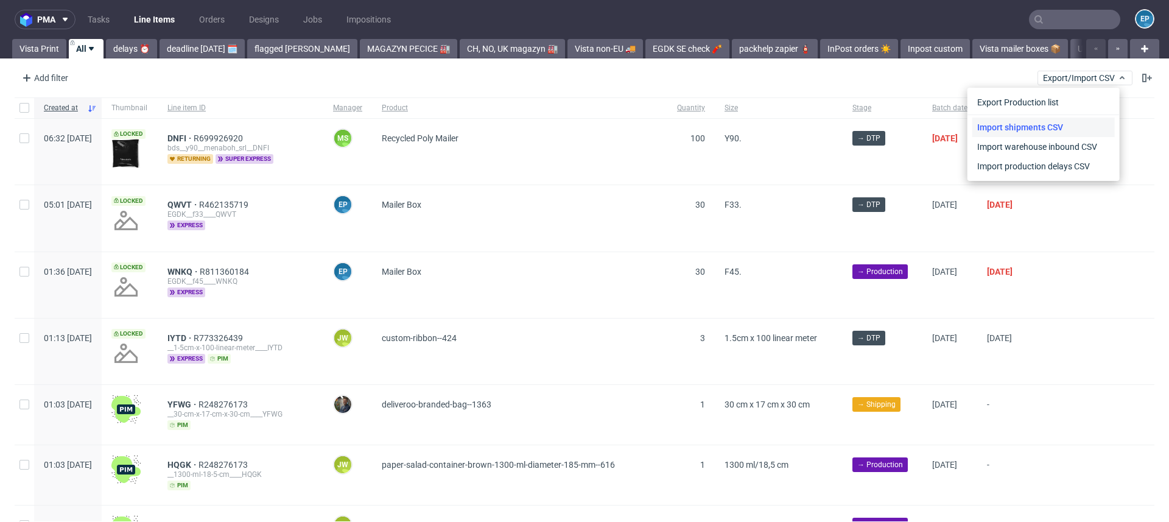
click at [1034, 124] on link "Import shipments CSV" at bounding box center [1043, 127] width 142 height 19
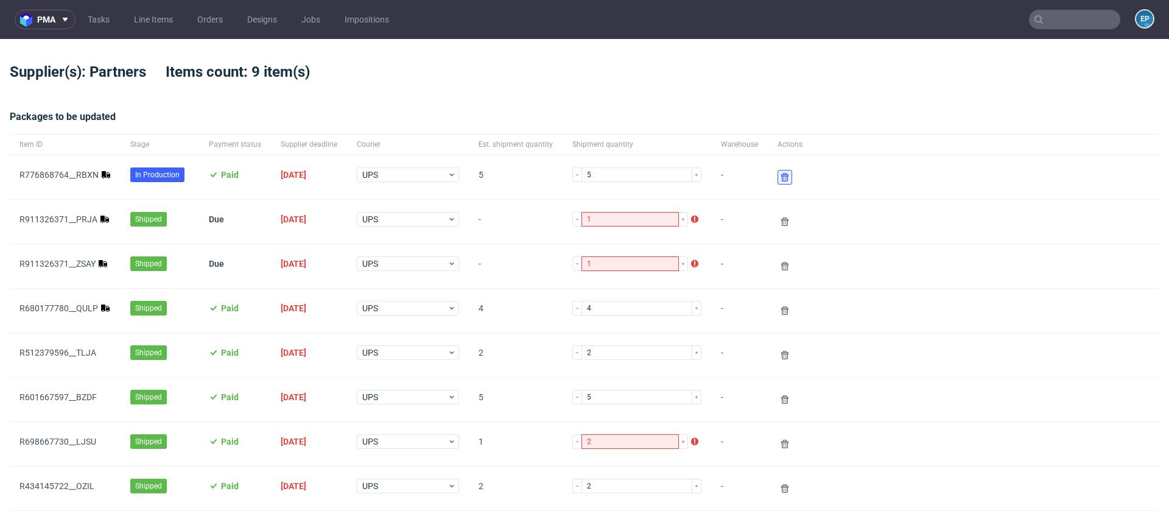
click at [780, 172] on icon at bounding box center [785, 177] width 10 height 10
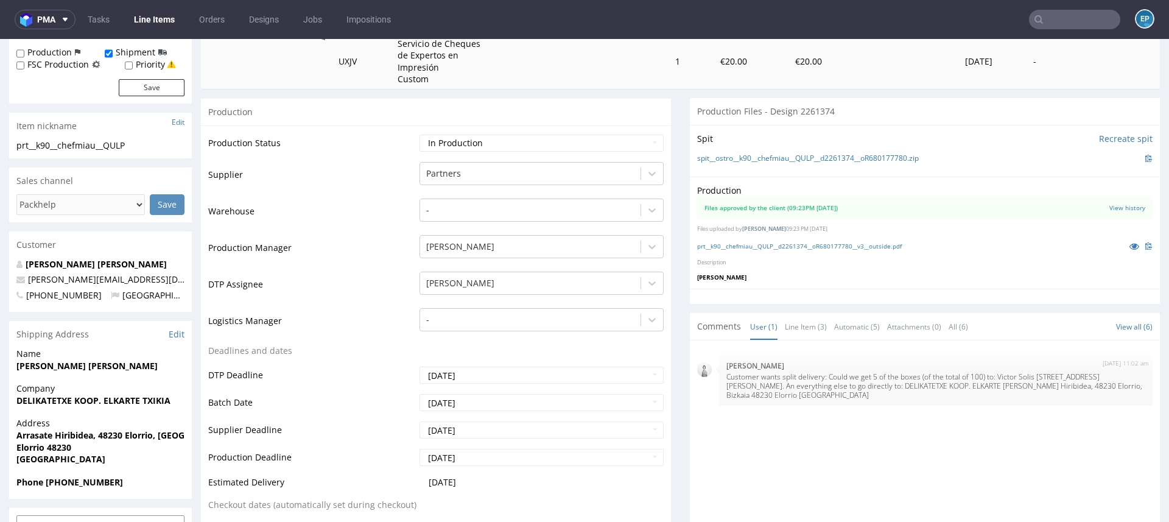
scroll to position [213, 0]
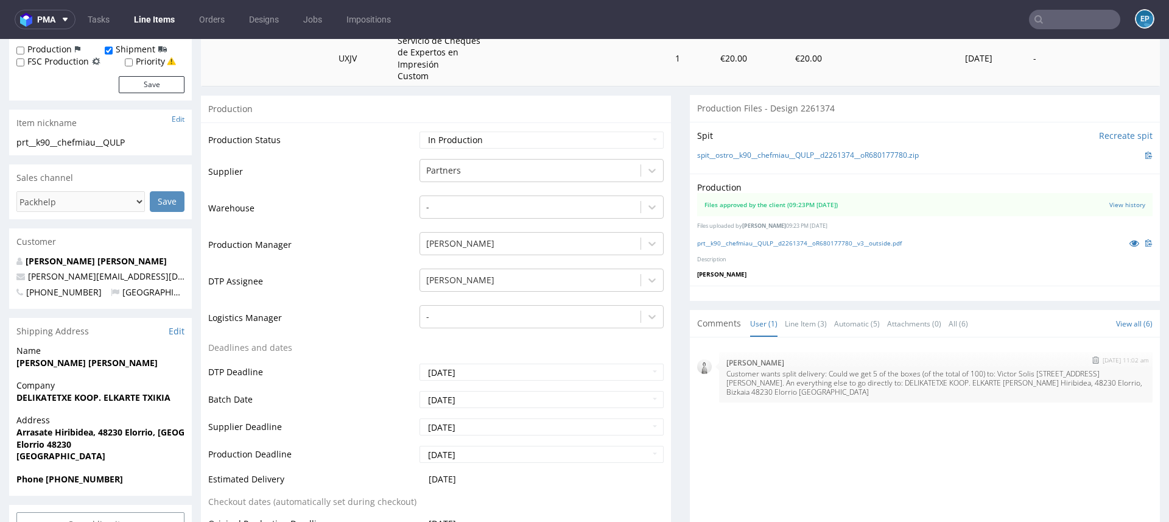
drag, startPoint x: 1003, startPoint y: 373, endPoint x: 849, endPoint y: 380, distance: 153.6
click at [849, 380] on p "Customer wants split delivery: Could we get 5 of the boxes (of the total of 100…" at bounding box center [935, 382] width 419 height 27
drag, startPoint x: 1003, startPoint y: 371, endPoint x: 805, endPoint y: 380, distance: 198.1
click at [805, 380] on p "Customer wants split delivery: Could we get 5 of the boxes (of the total of 100…" at bounding box center [935, 382] width 419 height 27
copy p "ictor Solis Calle Francos Rodriguez 7 - 2D 28039 Madrid Spain"
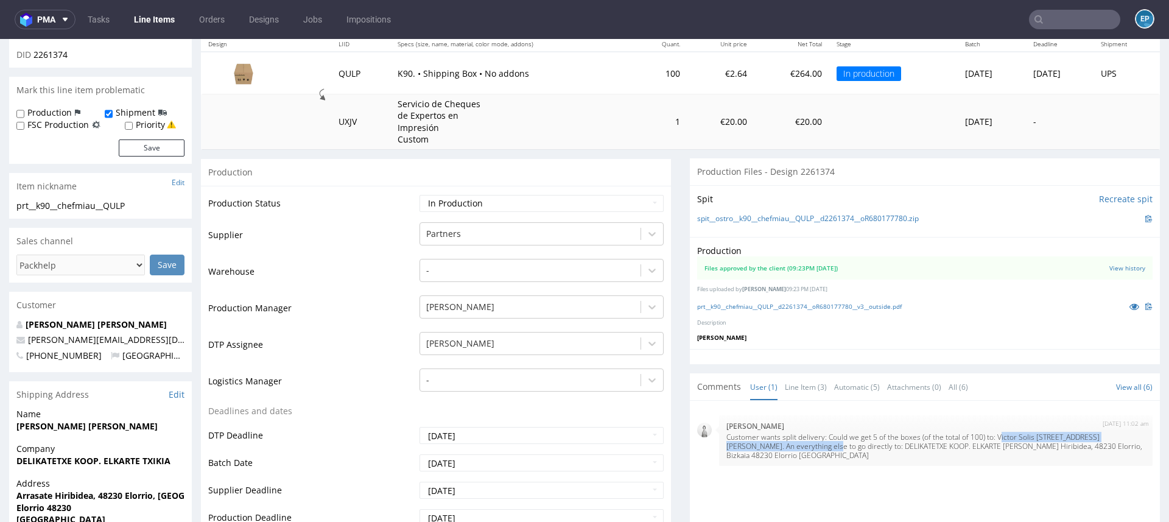
scroll to position [0, 0]
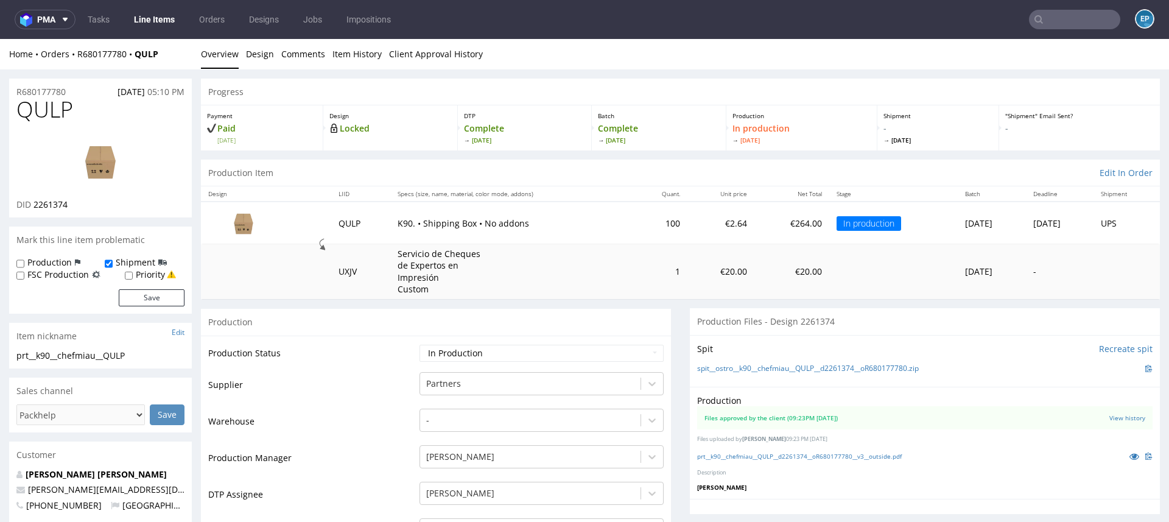
click at [1061, 10] on input "text" at bounding box center [1074, 19] width 91 height 19
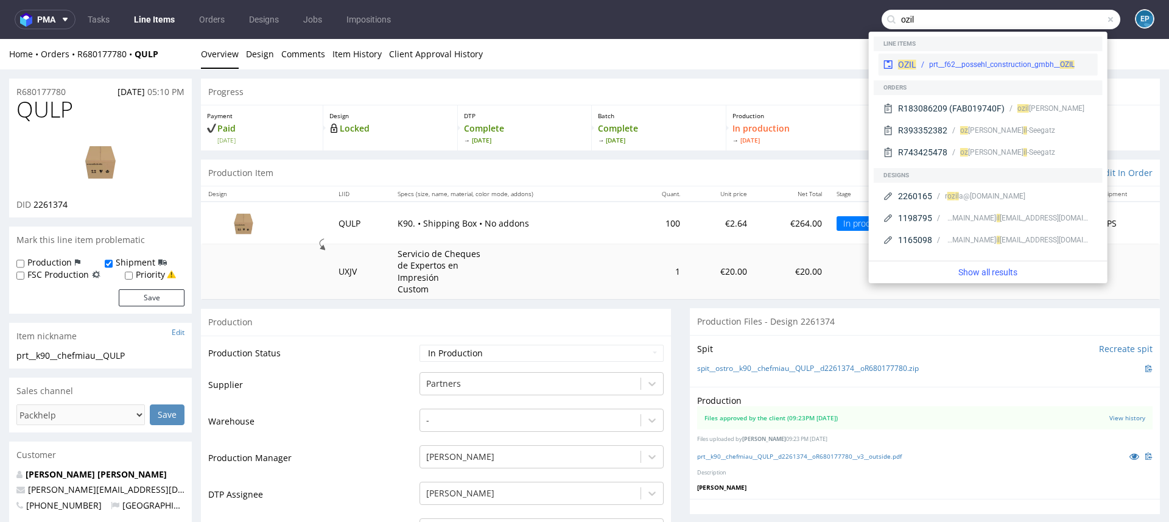
type input "ozil"
click at [921, 63] on div "prt__f62__possehl_construction_gmbh__ OZIL" at bounding box center [1004, 64] width 177 height 11
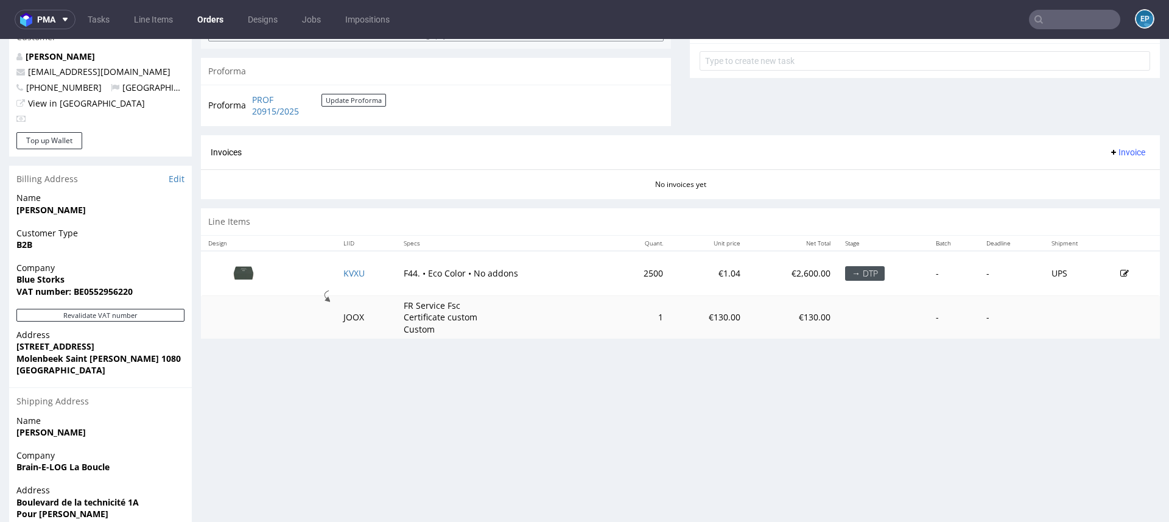
scroll to position [519, 0]
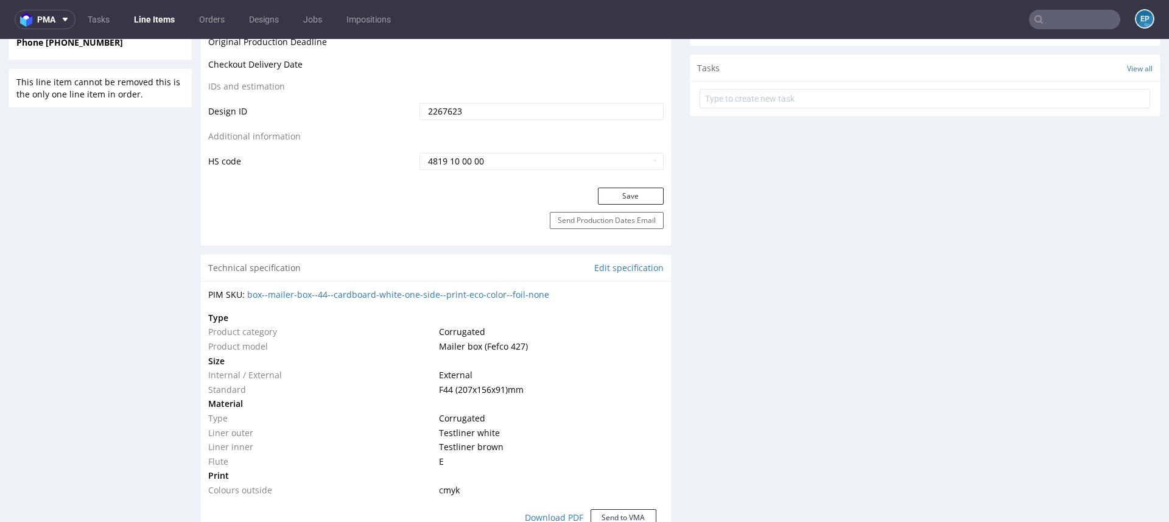
scroll to position [663, 0]
drag, startPoint x: 583, startPoint y: 293, endPoint x: 246, endPoint y: 290, distance: 336.7
click at [246, 290] on div "PIM SKU: box--mailer-box--44--cardboard-white-one-side--print-eco-color--foil-n…" at bounding box center [435, 293] width 455 height 12
copy link "box--mailer-box--44--cardboard-white-one-side--print-eco-color--foil-none"
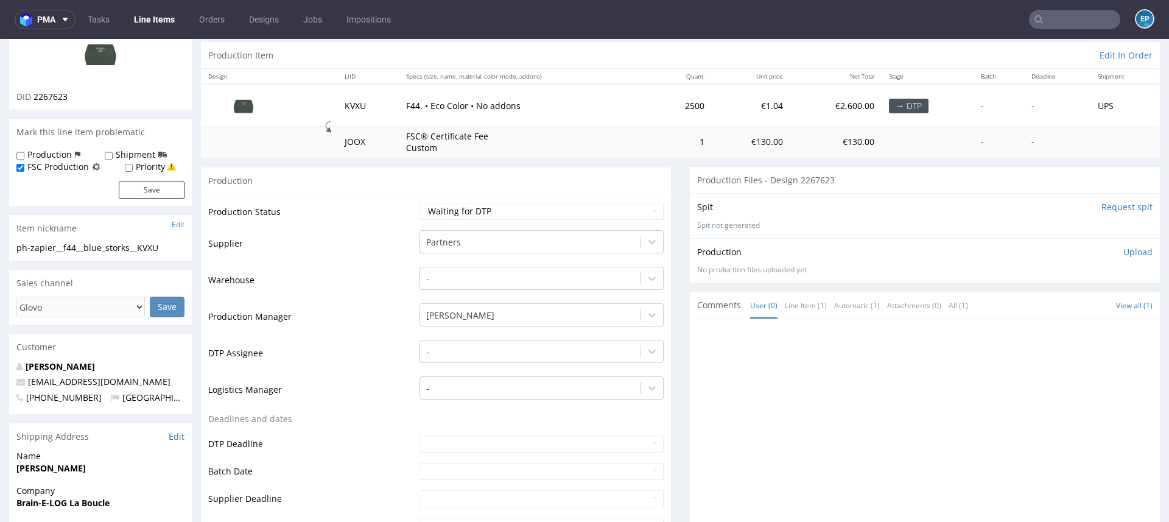
scroll to position [0, 0]
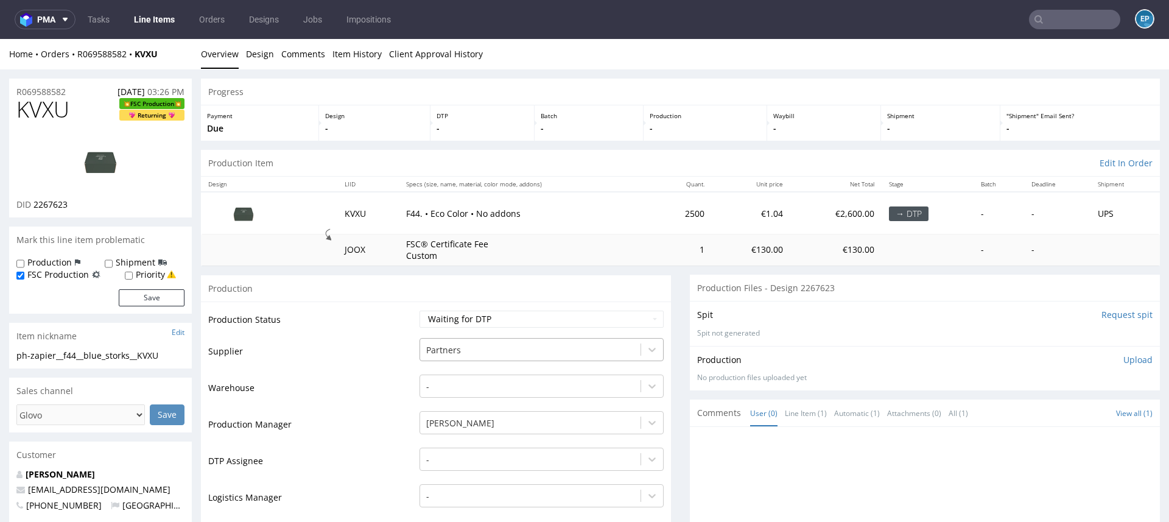
click at [444, 351] on div "Partners" at bounding box center [542, 346] width 244 height 17
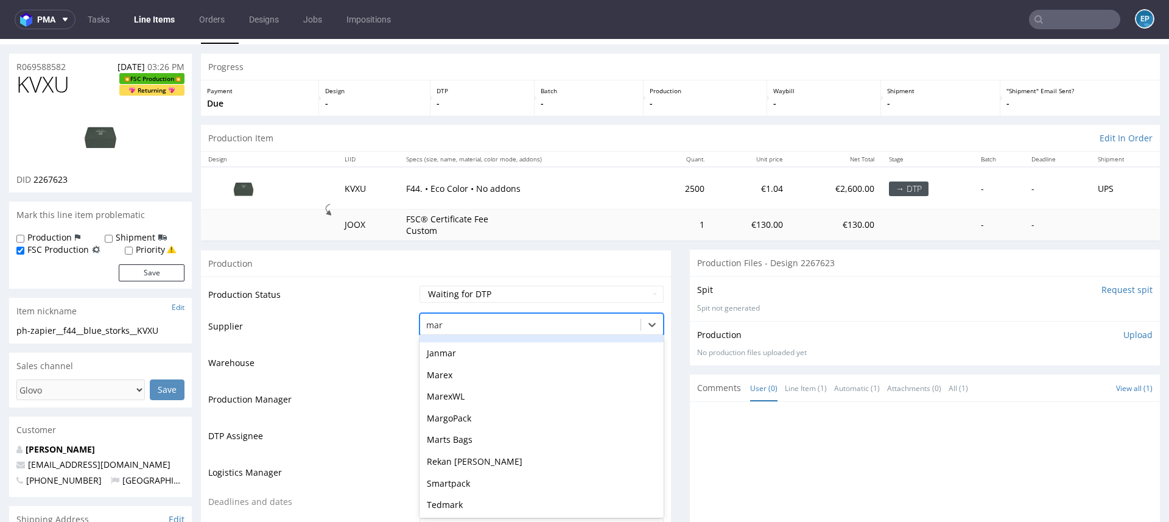
scroll to position [17, 0]
type input "mare"
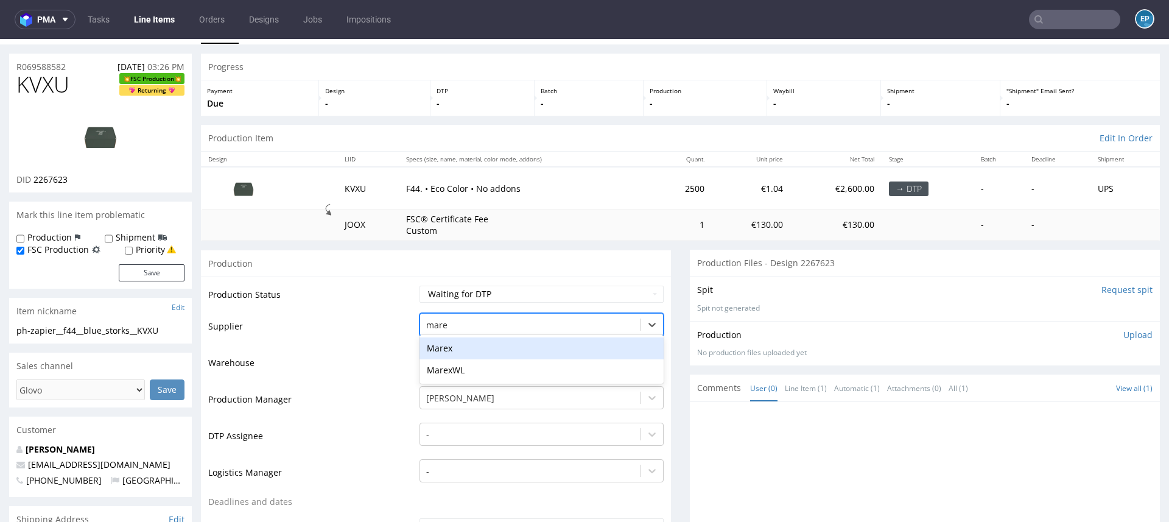
click at [447, 346] on div "Marex" at bounding box center [542, 348] width 244 height 22
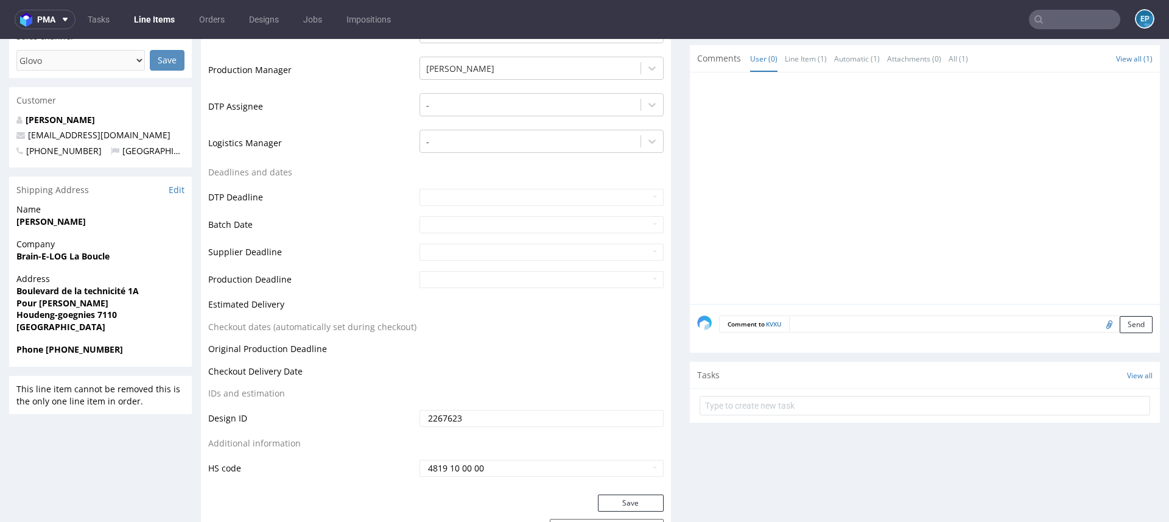
scroll to position [409, 0]
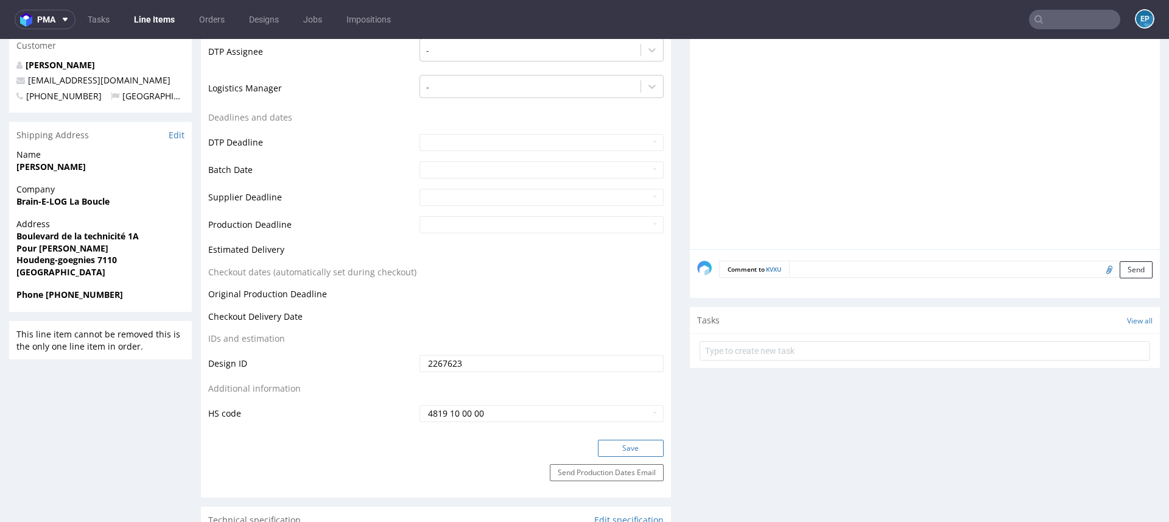
click at [622, 444] on button "Save" at bounding box center [631, 448] width 66 height 17
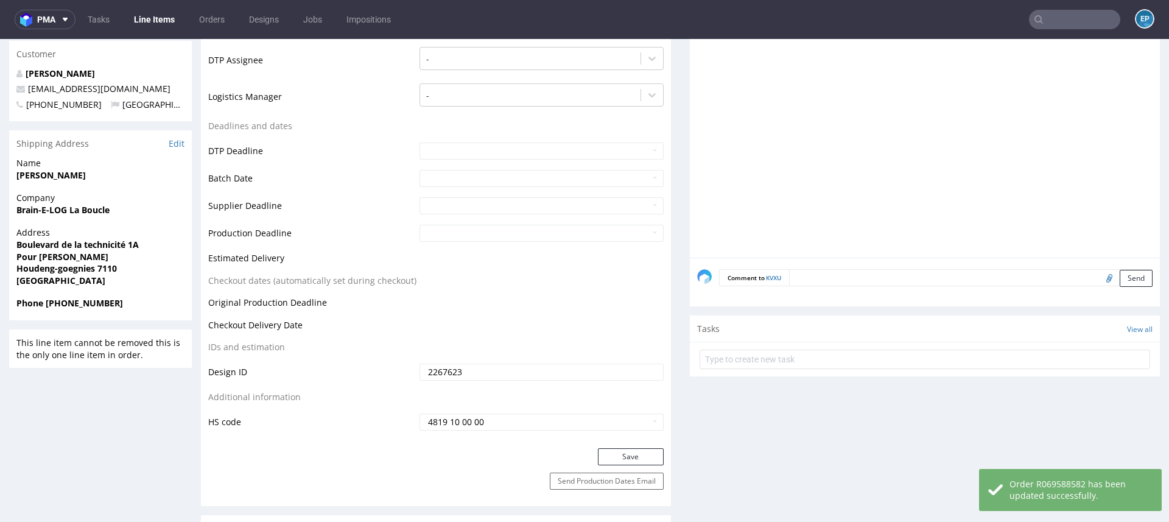
scroll to position [0, 0]
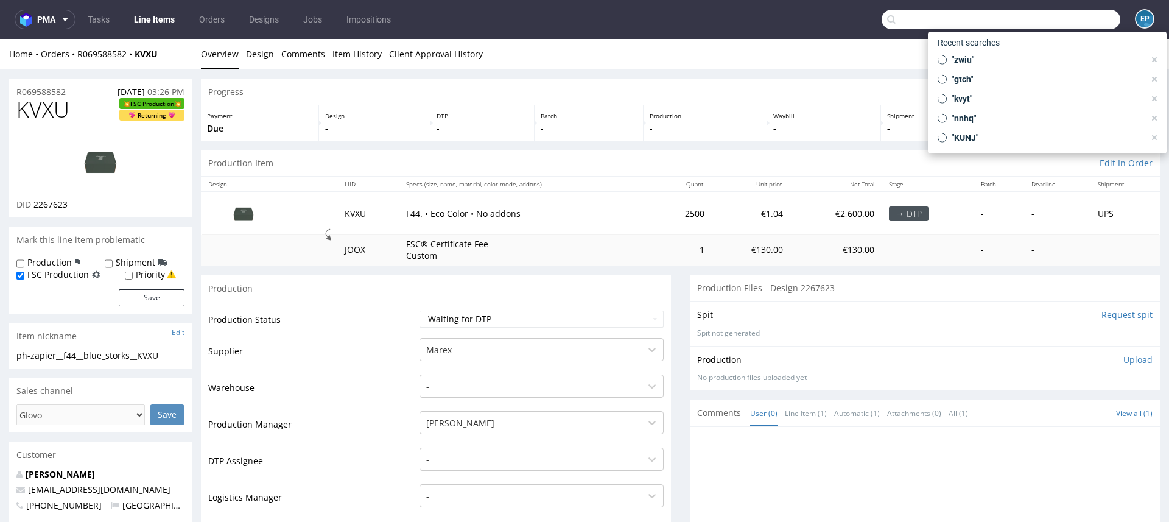
click at [1047, 21] on input "text" at bounding box center [1001, 19] width 239 height 19
paste input "VKMT"
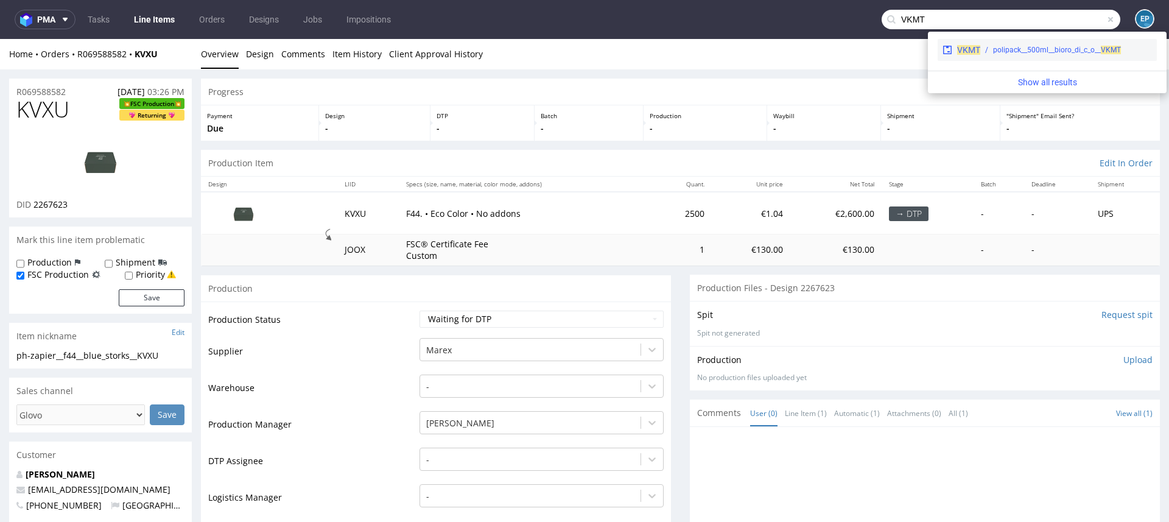
type input "VKMT"
click at [1006, 49] on div "polipack__500ml__bioro_di_c_o__ VKMT" at bounding box center [1057, 49] width 128 height 11
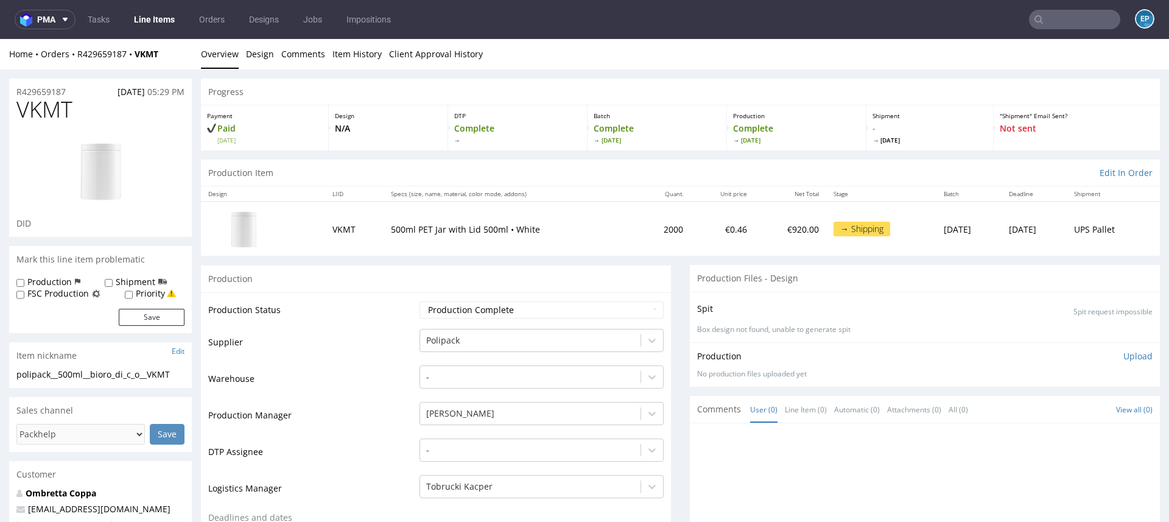
click at [327, 50] on li "Comments" at bounding box center [306, 54] width 51 height 12
click at [353, 55] on link "Item History" at bounding box center [356, 54] width 49 height 30
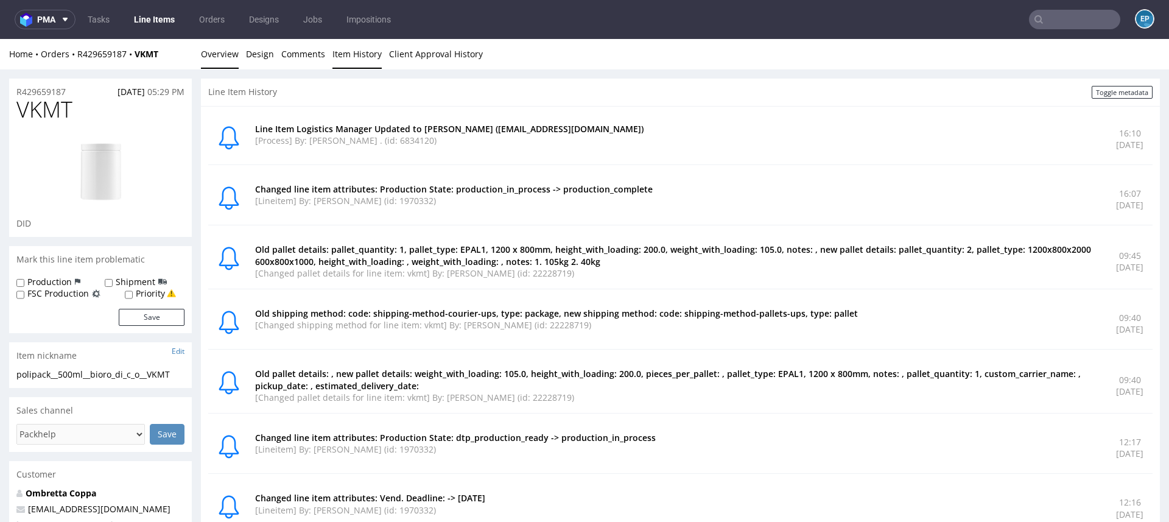
click at [220, 54] on link "Overview" at bounding box center [220, 54] width 38 height 30
